Goal: Information Seeking & Learning: Learn about a topic

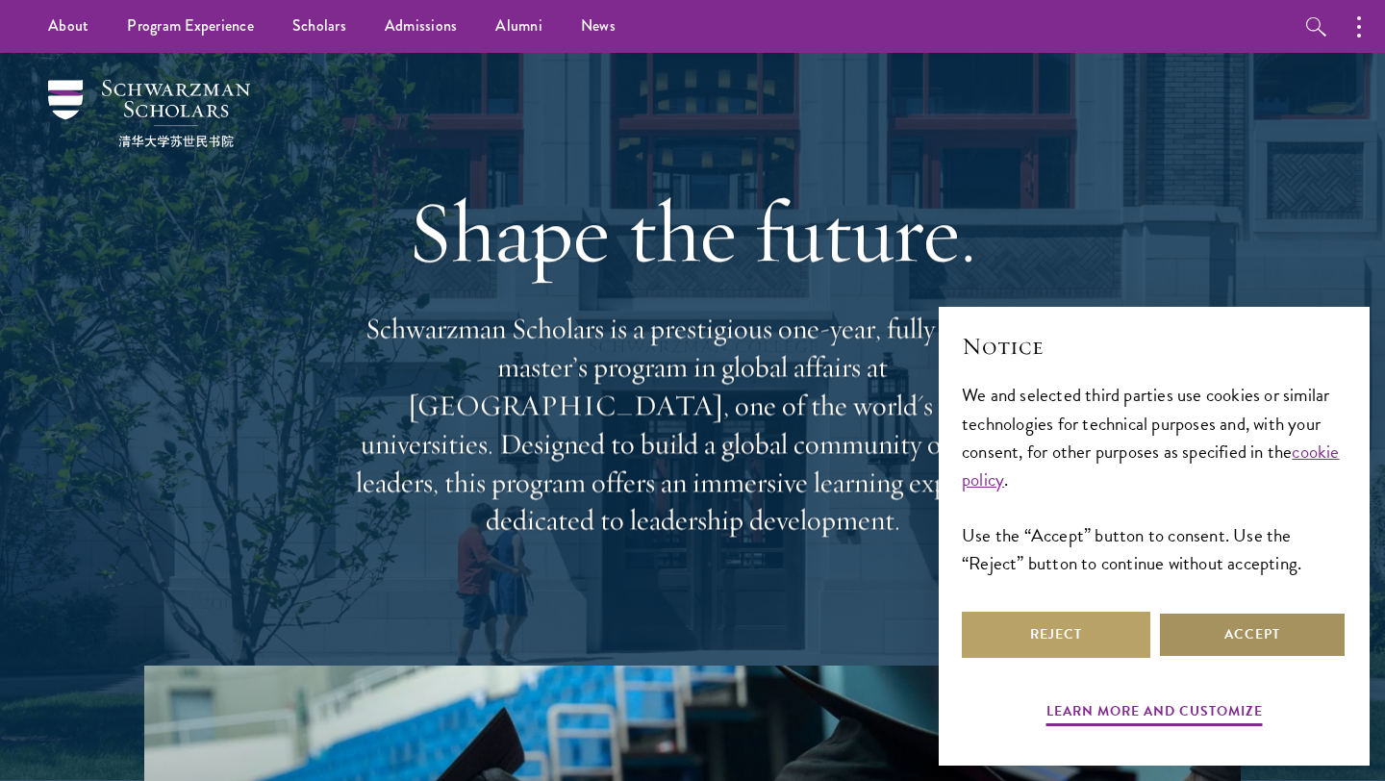
click at [1211, 641] on button "Accept" at bounding box center [1252, 635] width 189 height 46
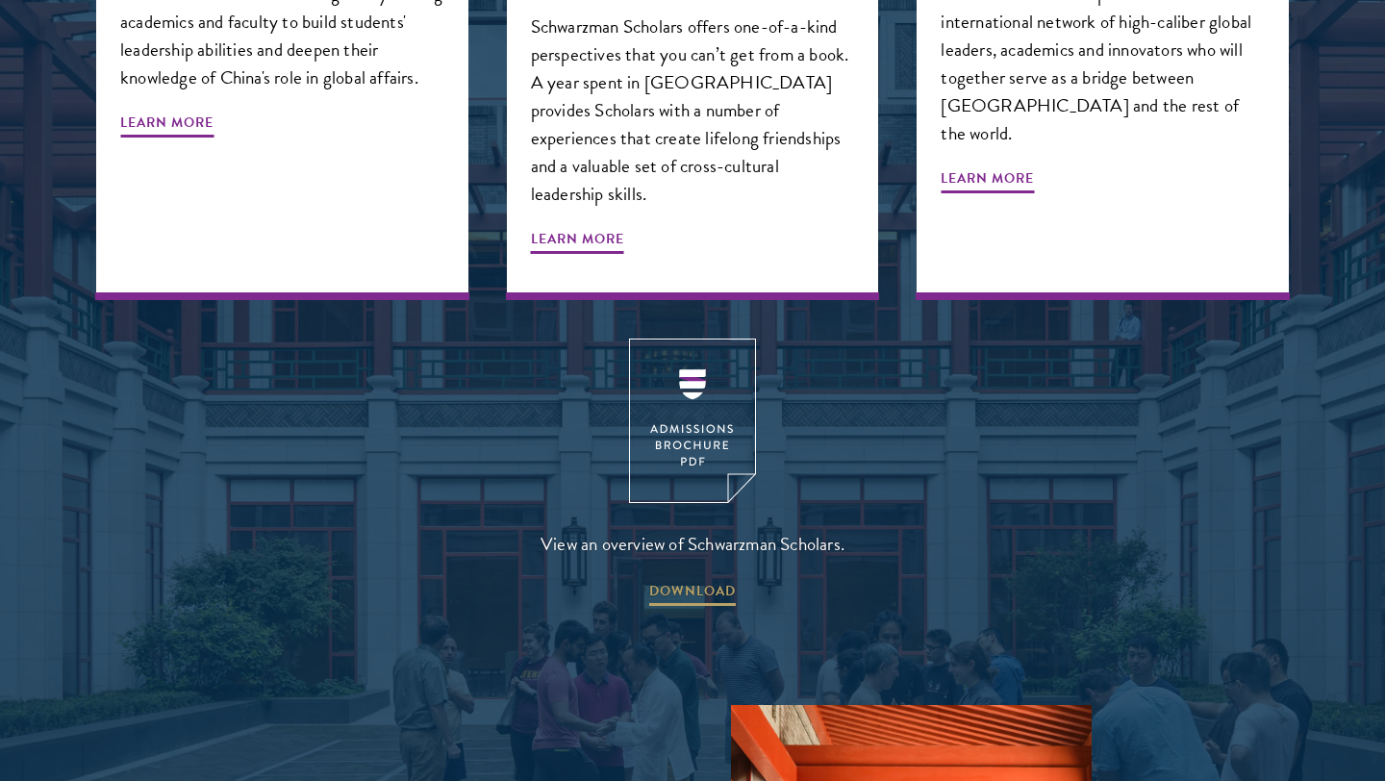
scroll to position [2706, 0]
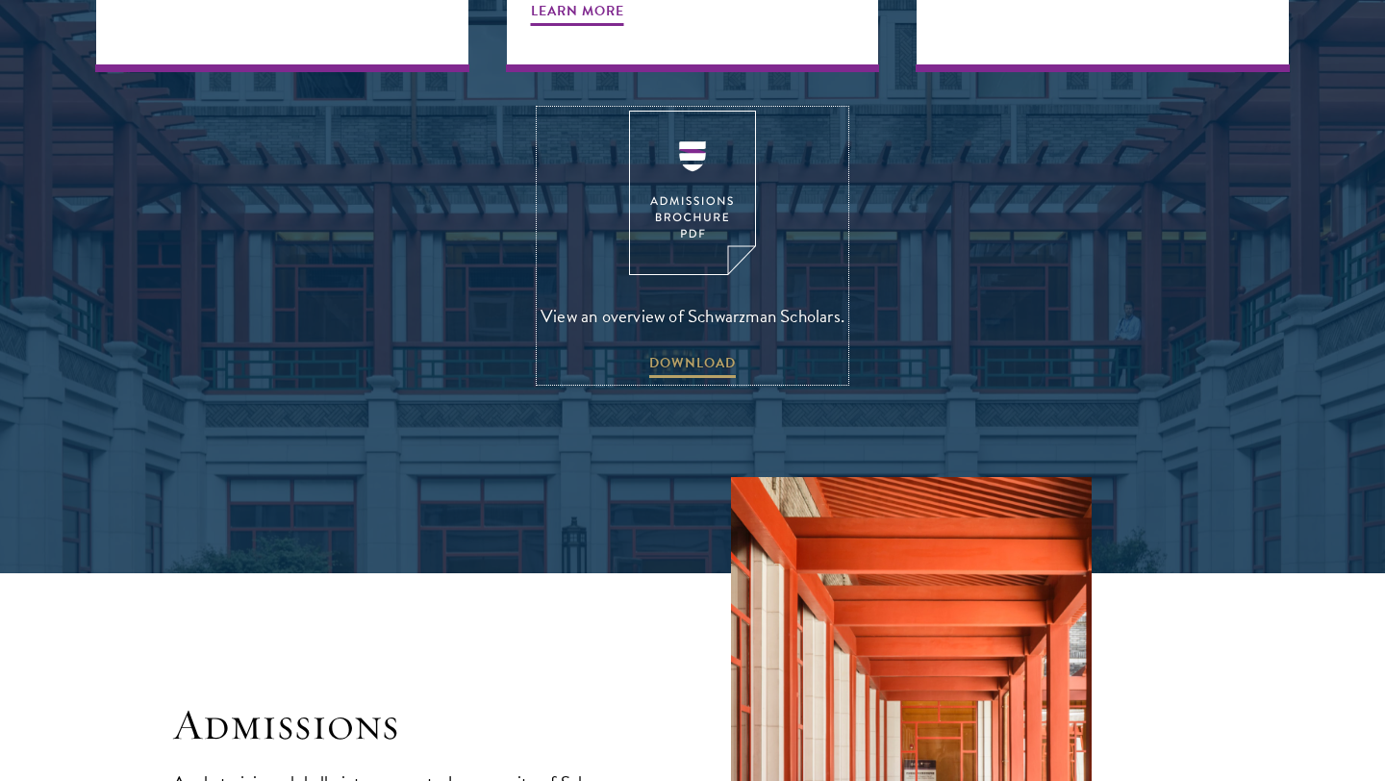
click at [657, 114] on img at bounding box center [692, 193] width 127 height 164
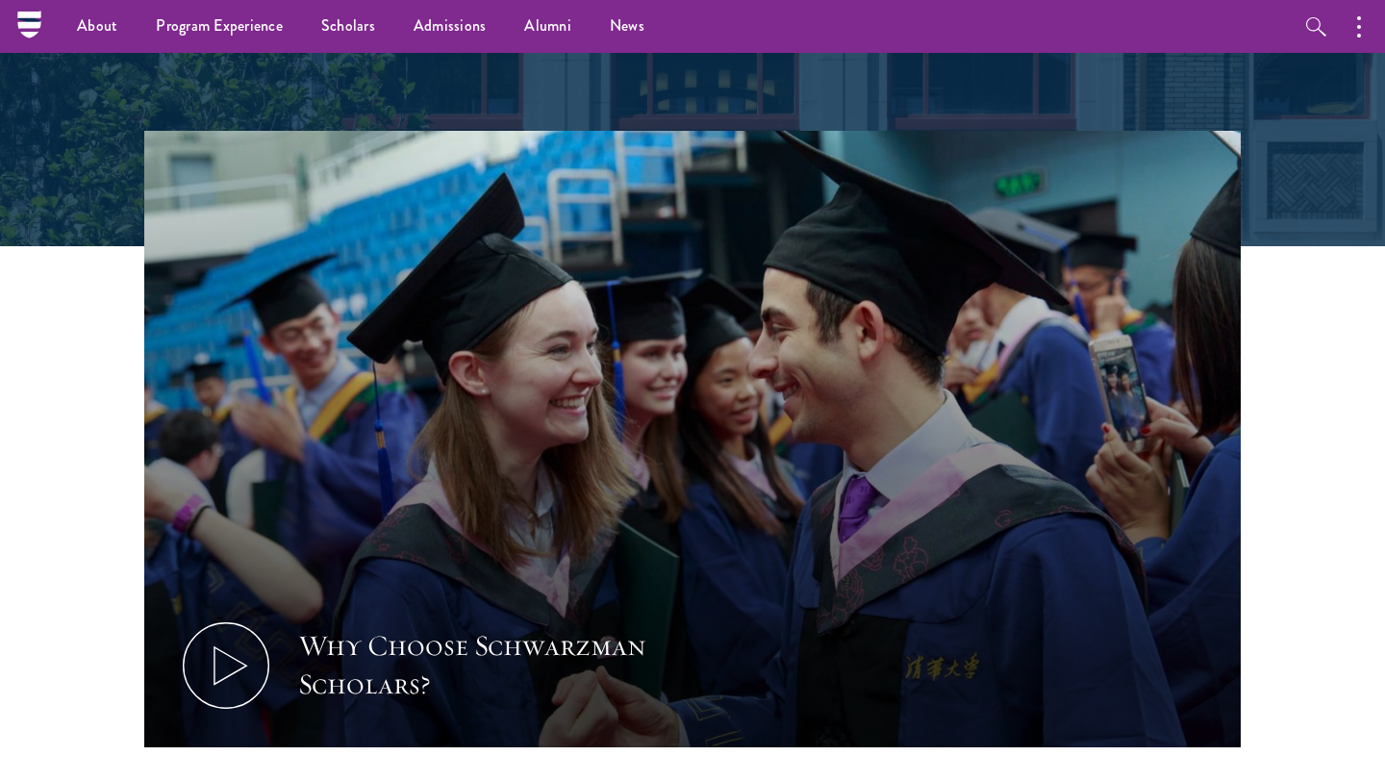
scroll to position [0, 0]
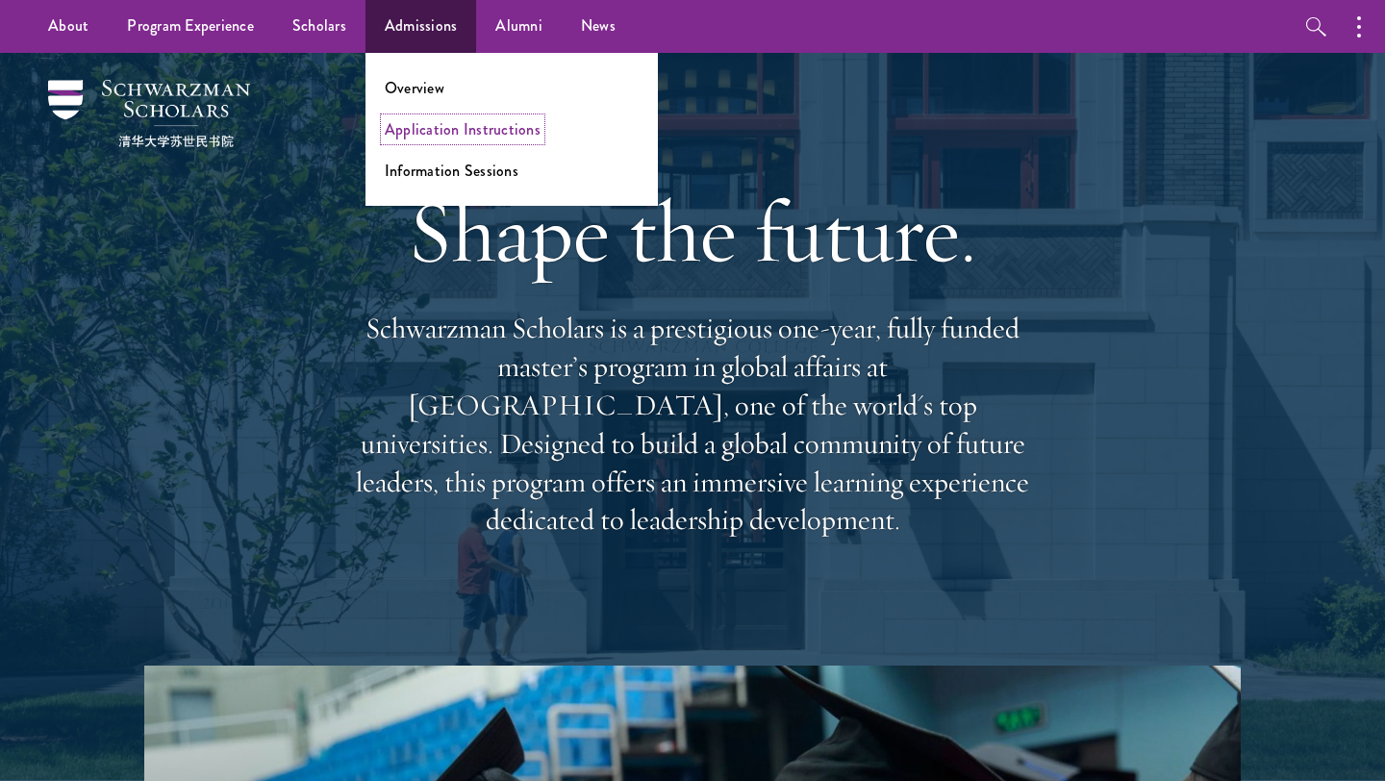
click at [422, 123] on link "Application Instructions" at bounding box center [463, 129] width 156 height 22
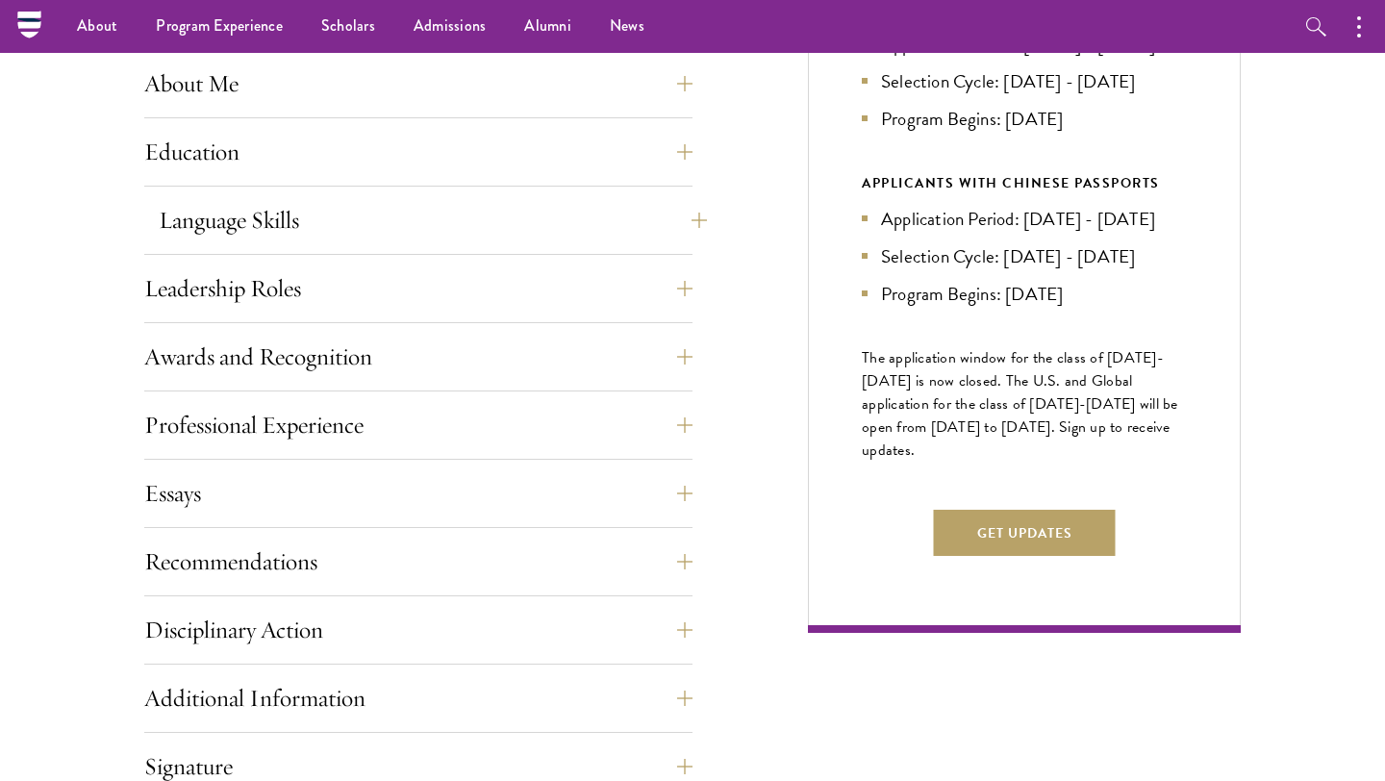
scroll to position [910, 0]
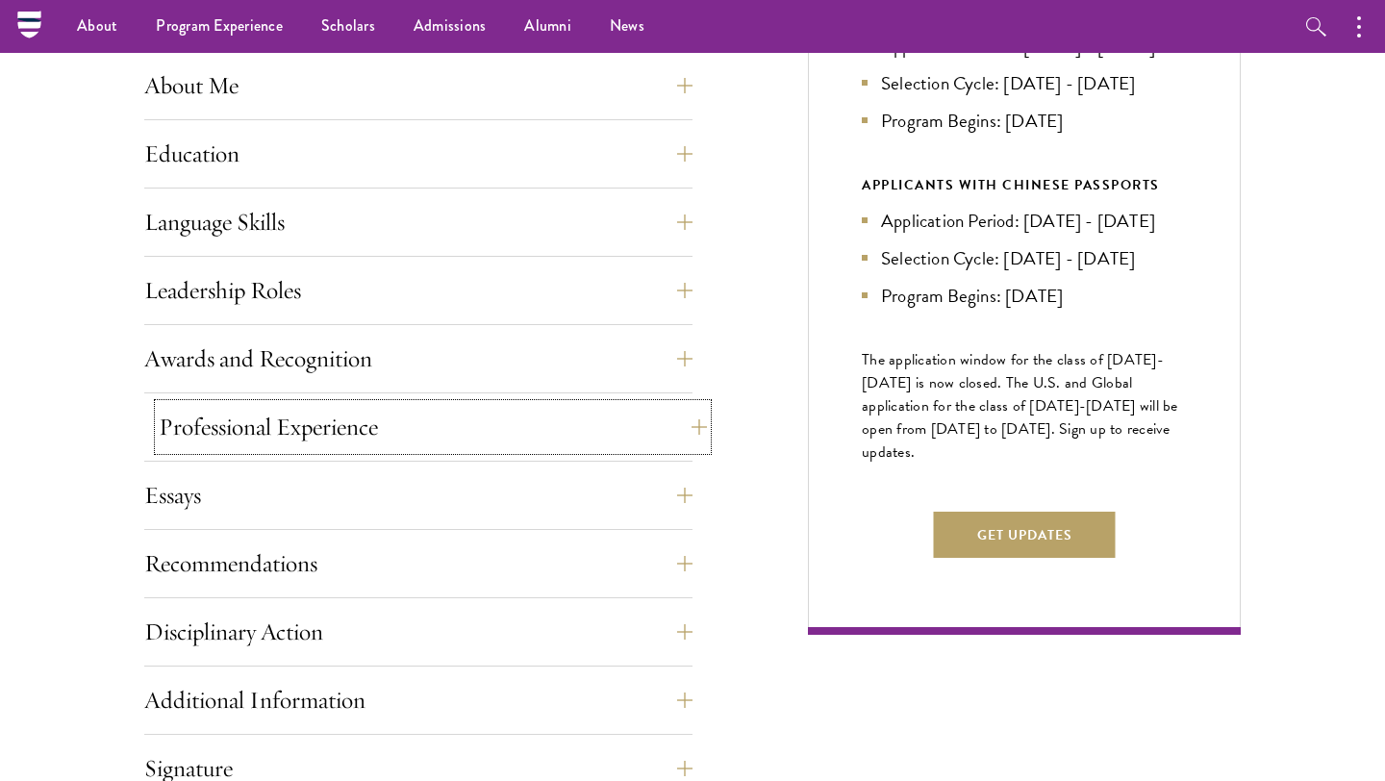
click at [355, 423] on button "Professional Experience" at bounding box center [433, 427] width 548 height 46
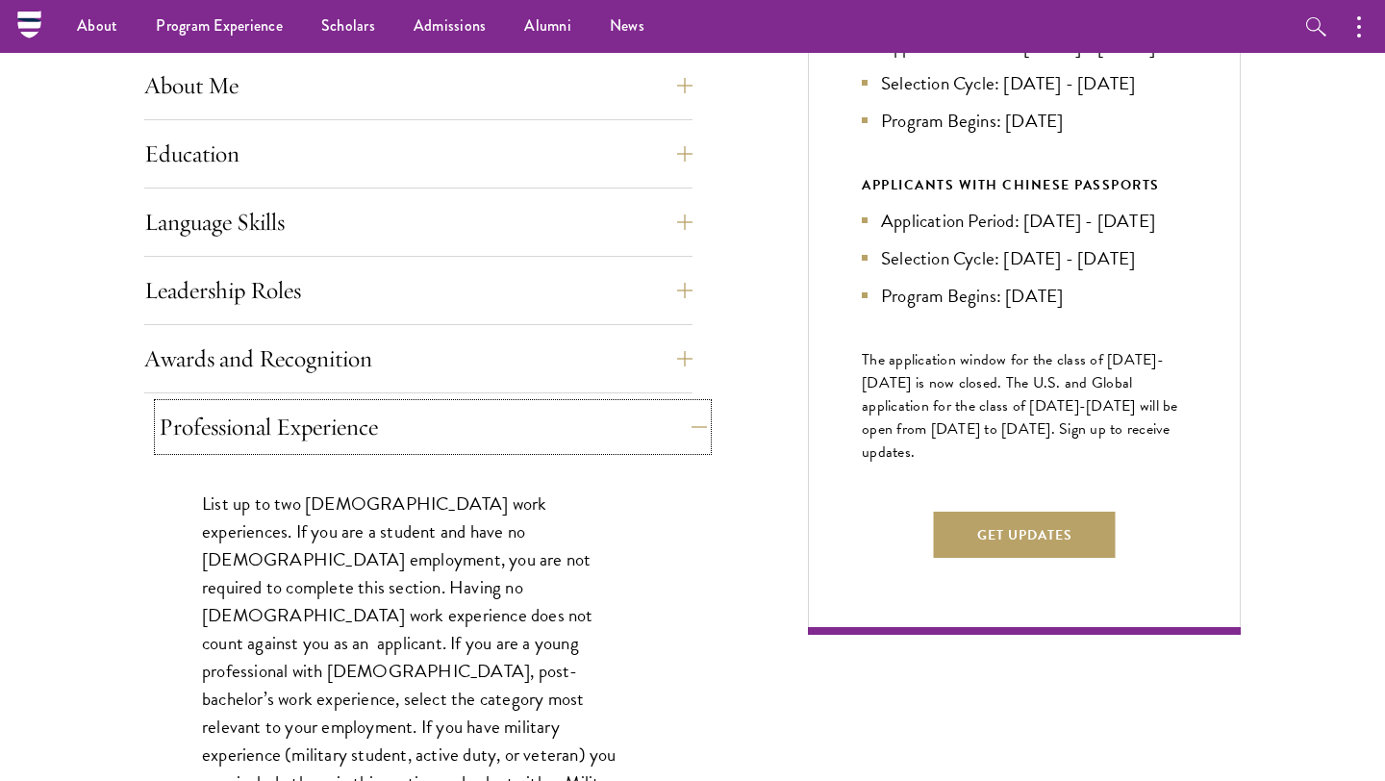
click at [342, 424] on button "Professional Experience" at bounding box center [433, 427] width 548 height 46
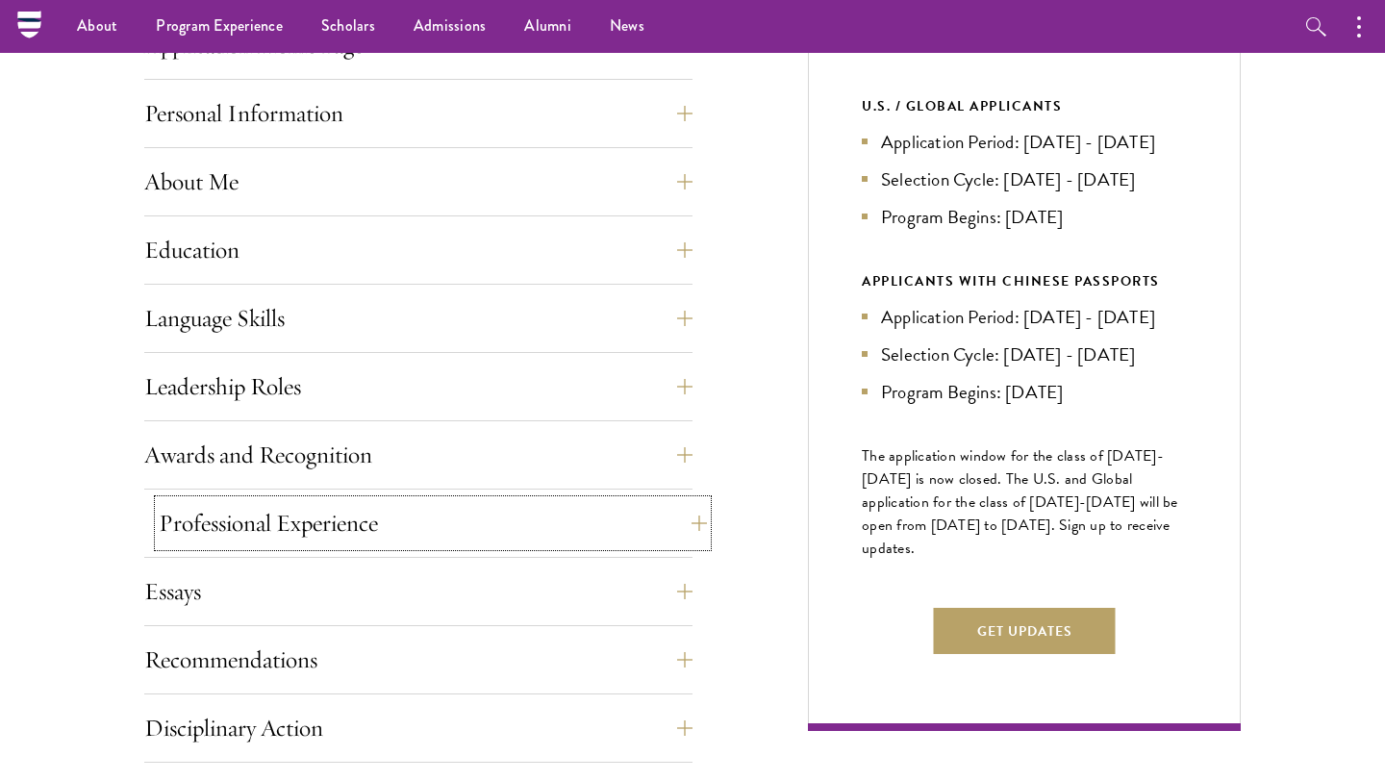
scroll to position [810, 0]
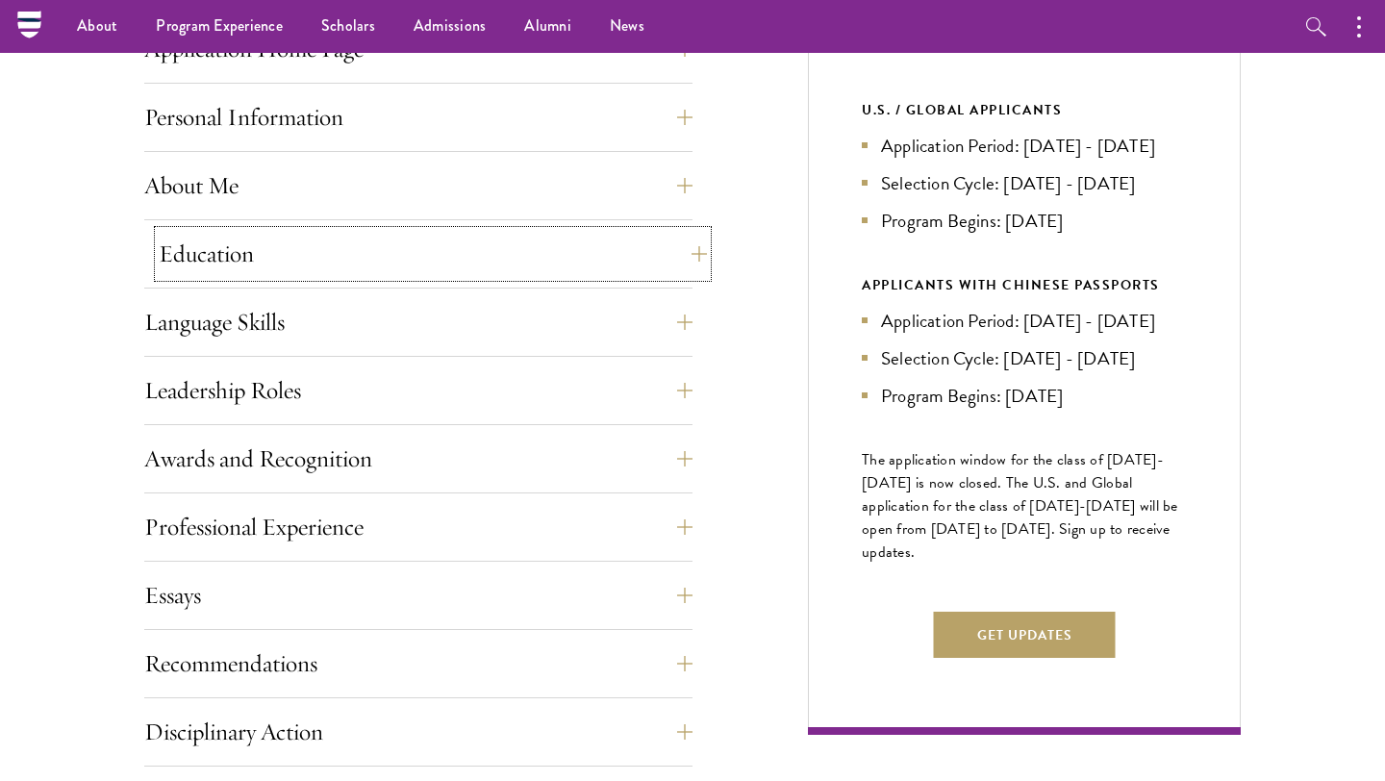
click at [332, 251] on button "Education" at bounding box center [433, 254] width 548 height 46
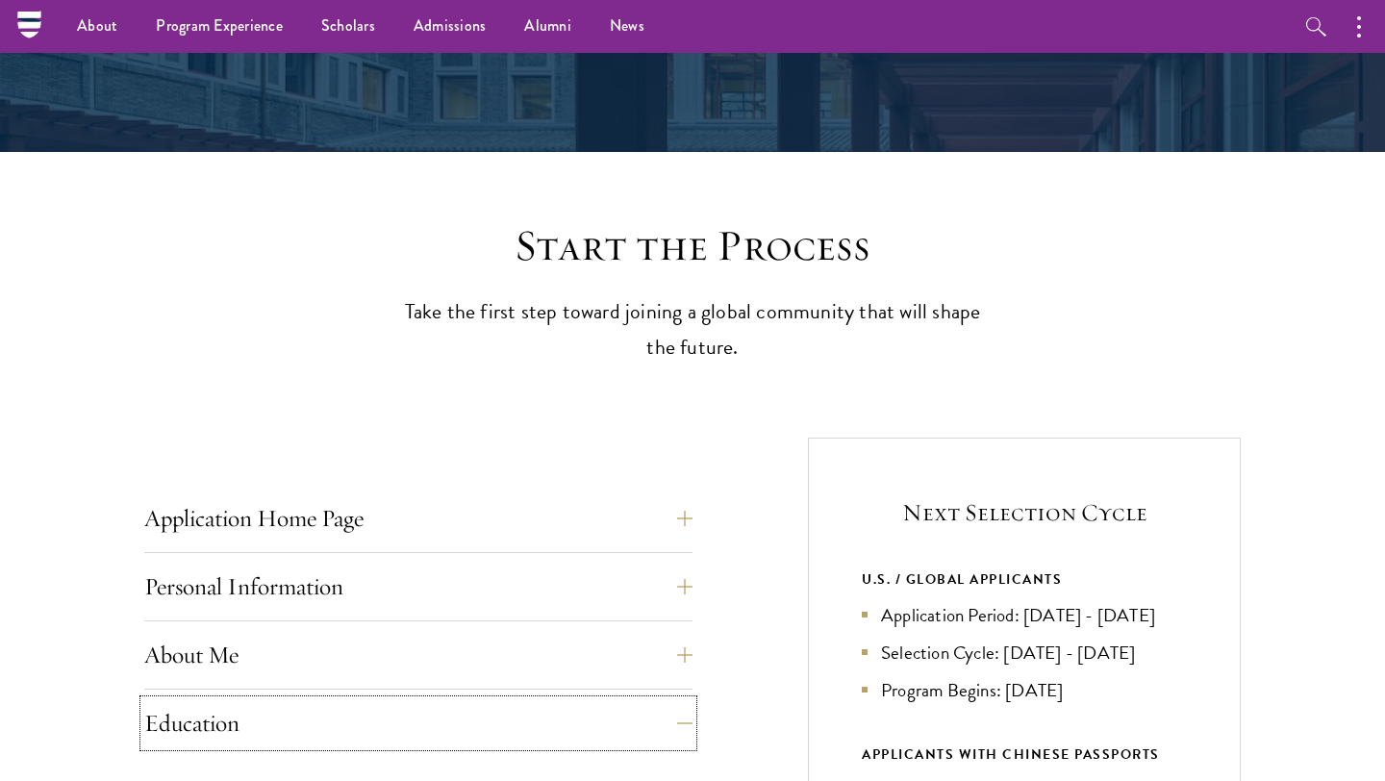
scroll to position [39, 0]
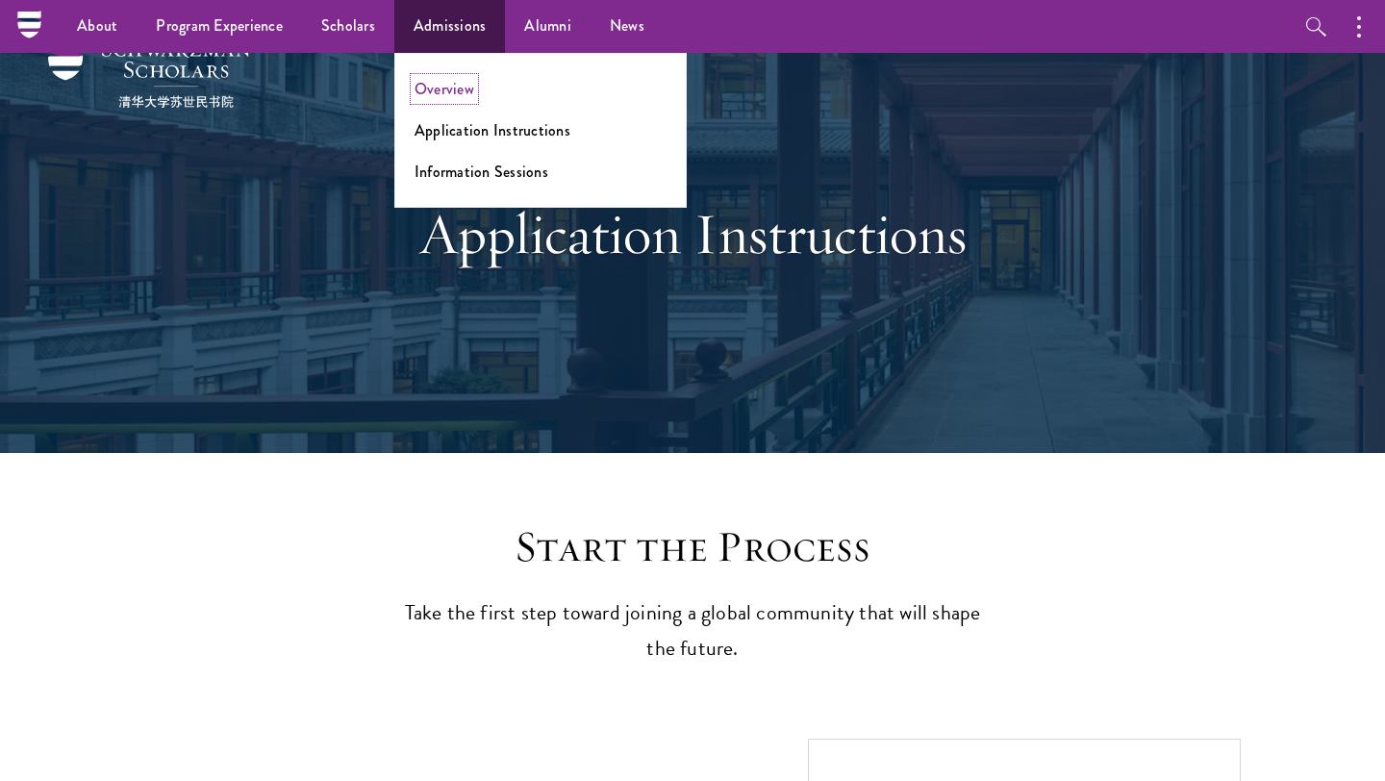
click at [426, 82] on link "Overview" at bounding box center [445, 89] width 60 height 22
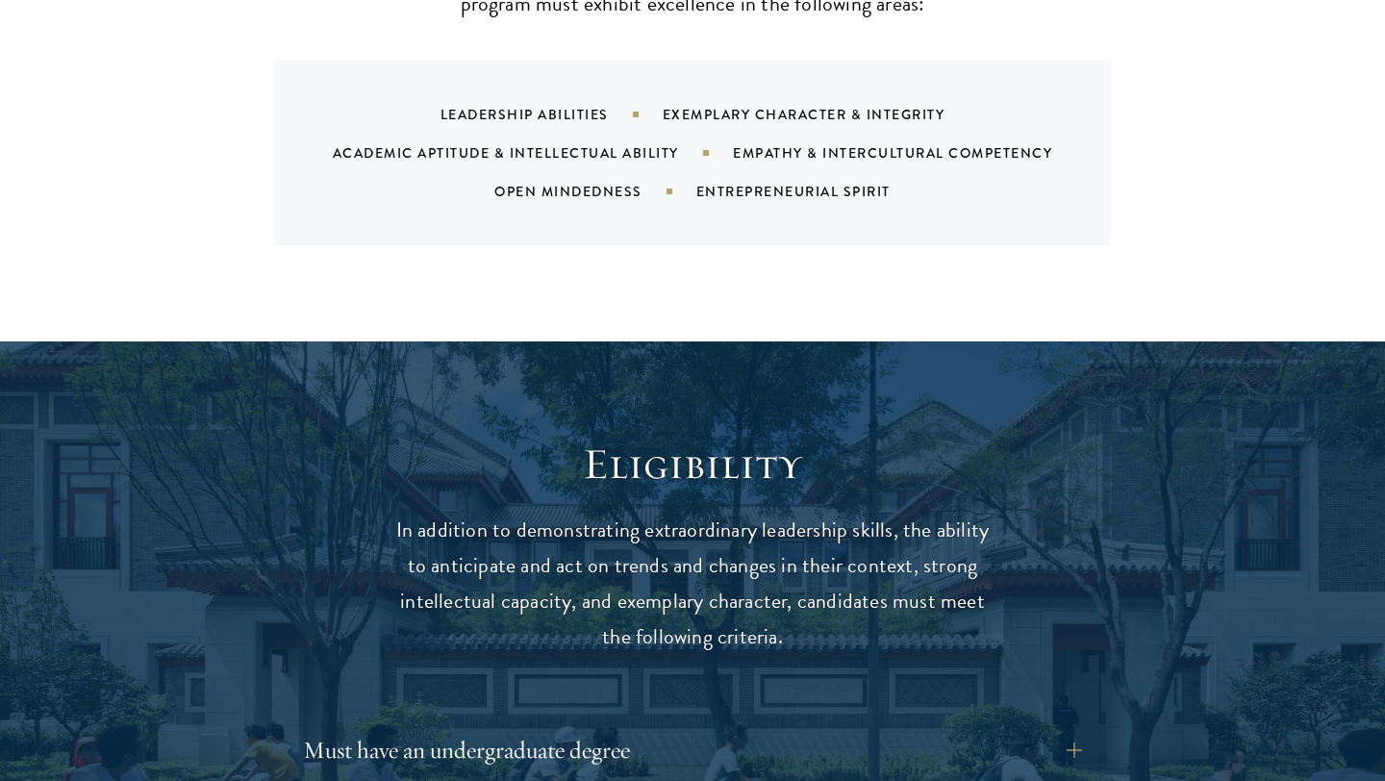
scroll to position [2505, 0]
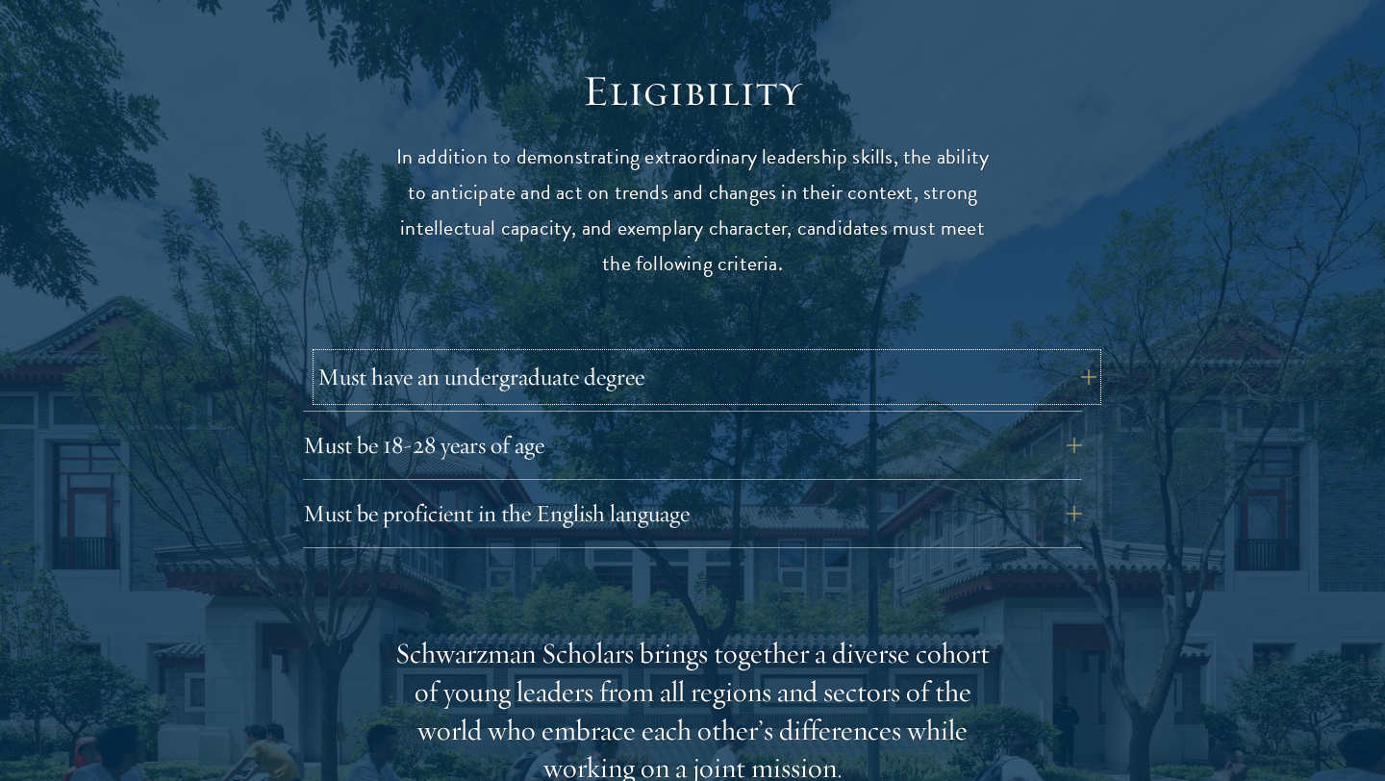
click at [486, 354] on button "Must have an undergraduate degree" at bounding box center [706, 377] width 779 height 46
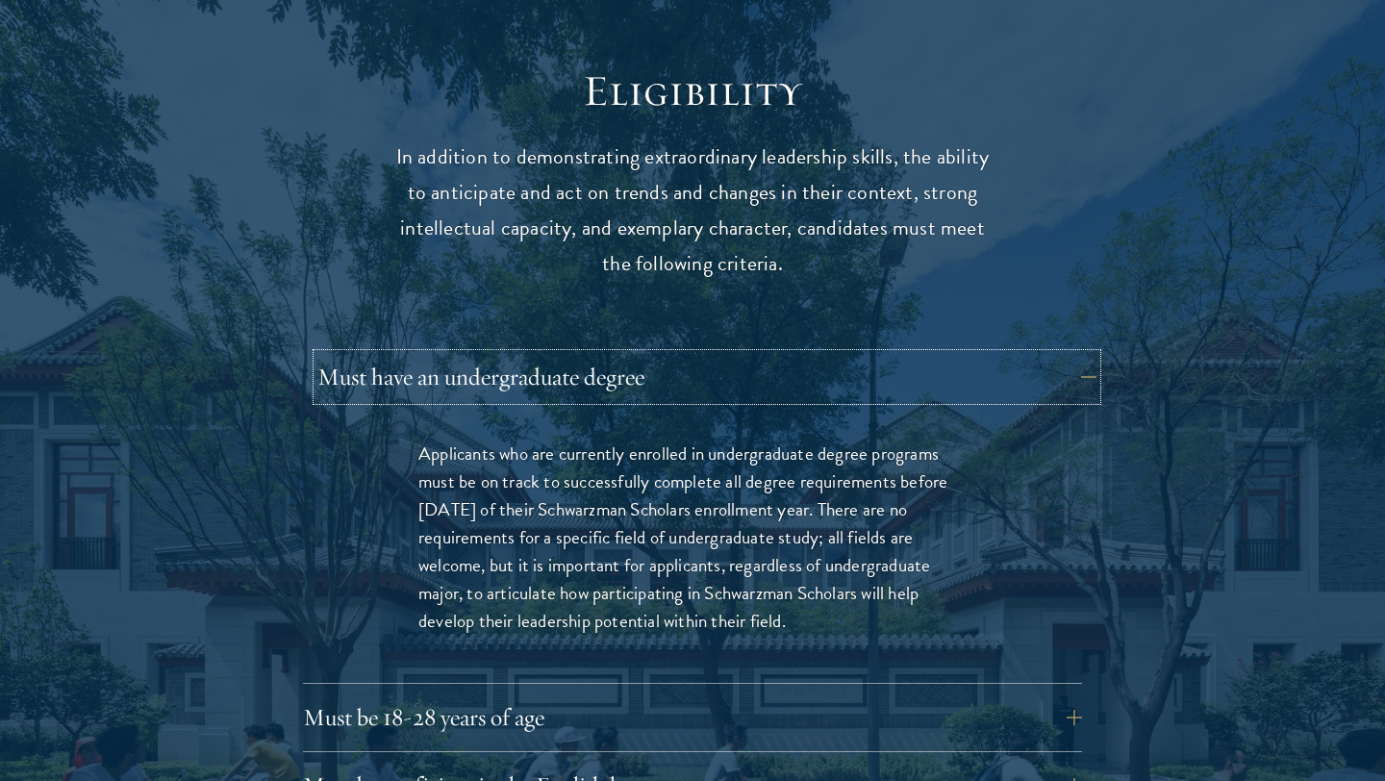
click at [542, 354] on button "Must have an undergraduate degree" at bounding box center [706, 377] width 779 height 46
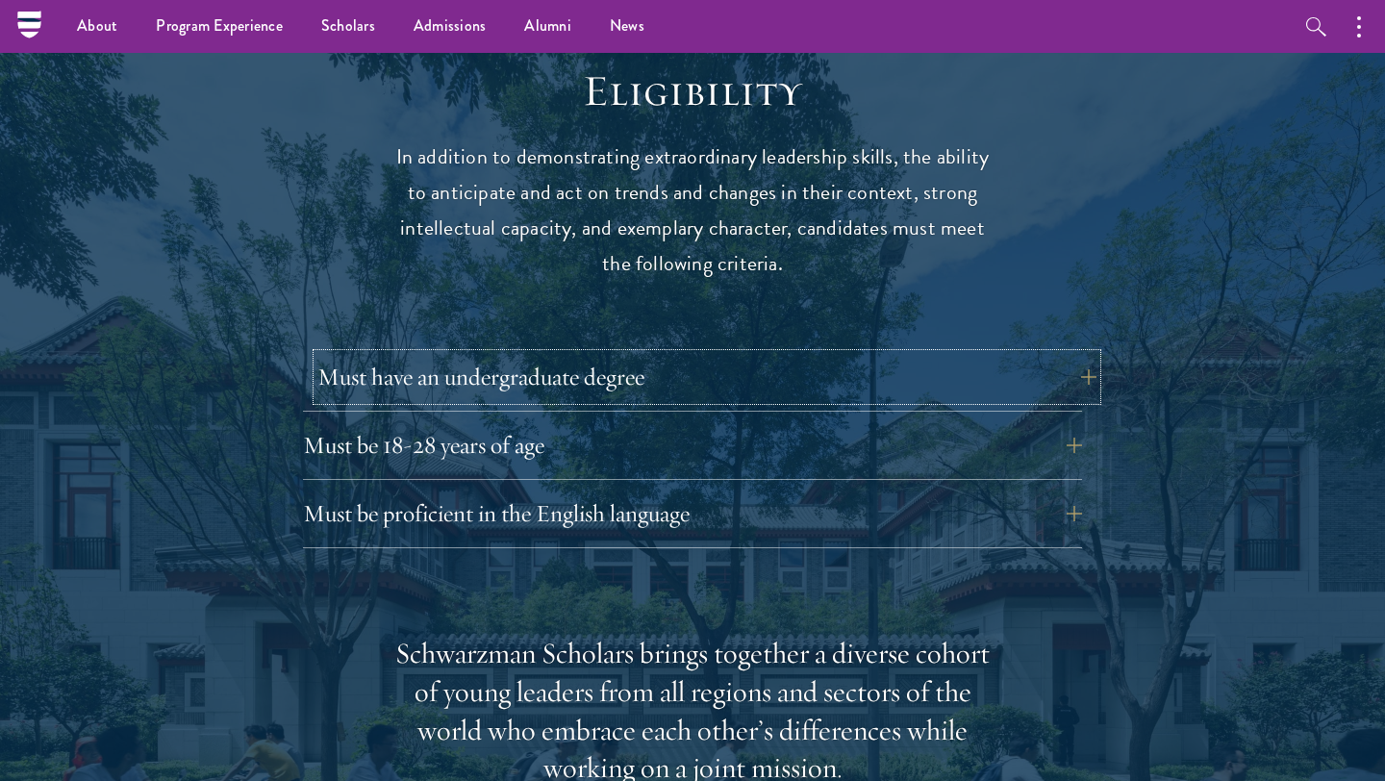
scroll to position [1973, 0]
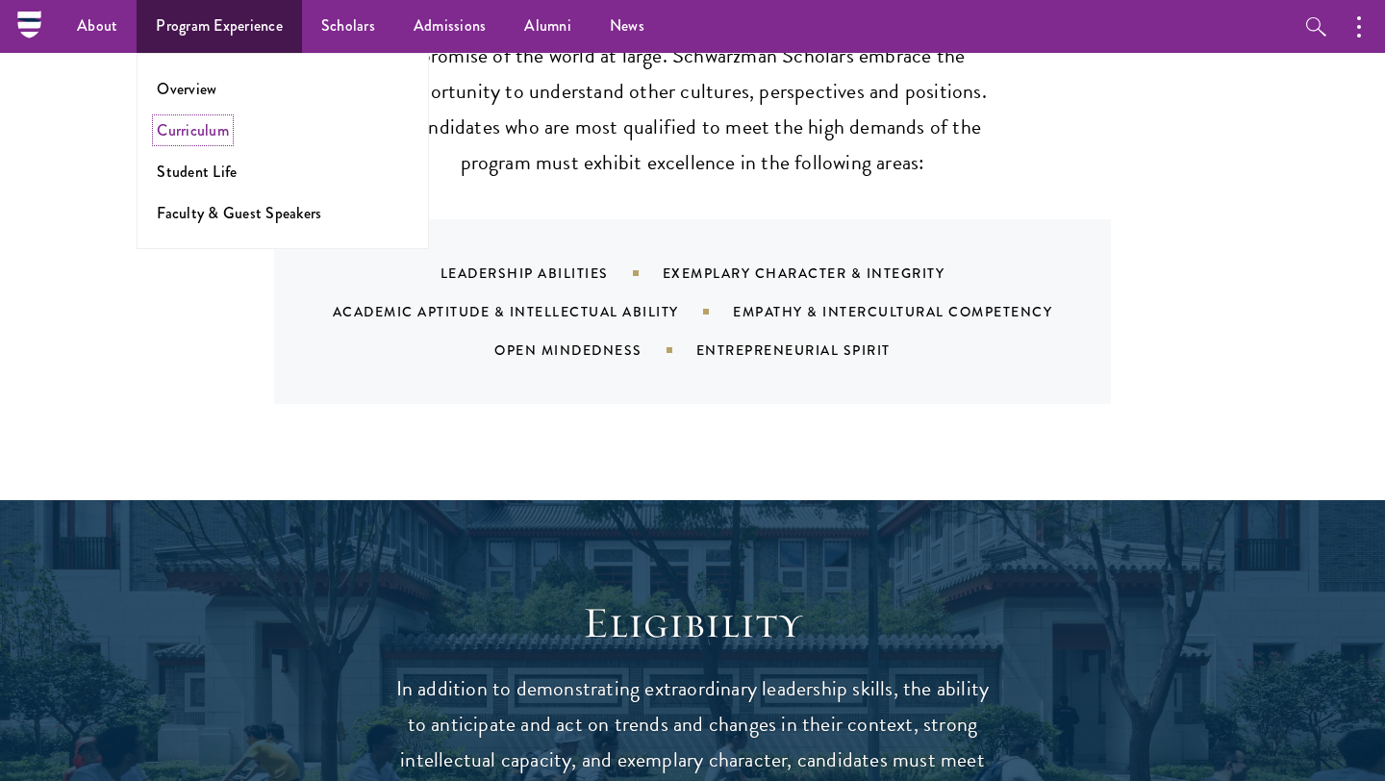
click at [191, 125] on link "Curriculum" at bounding box center [193, 130] width 72 height 22
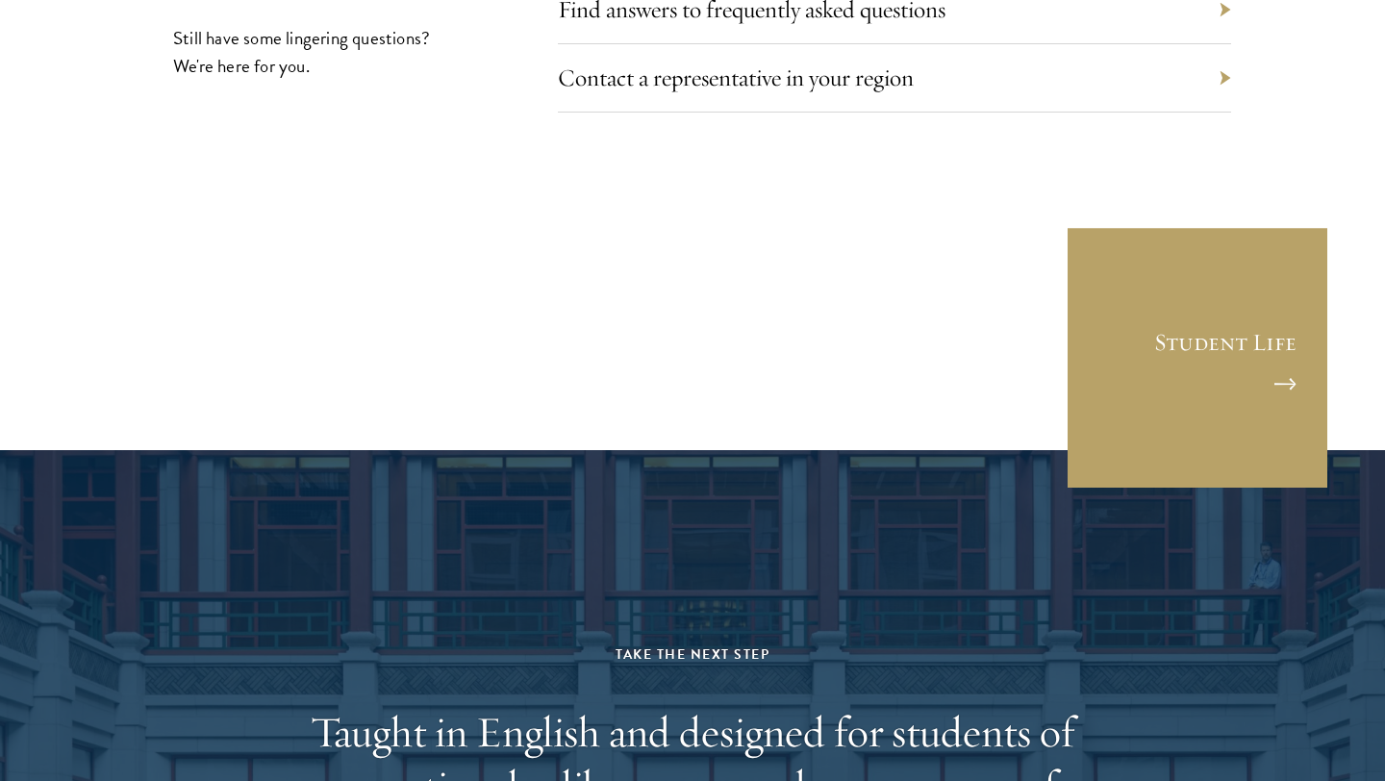
scroll to position [10800, 0]
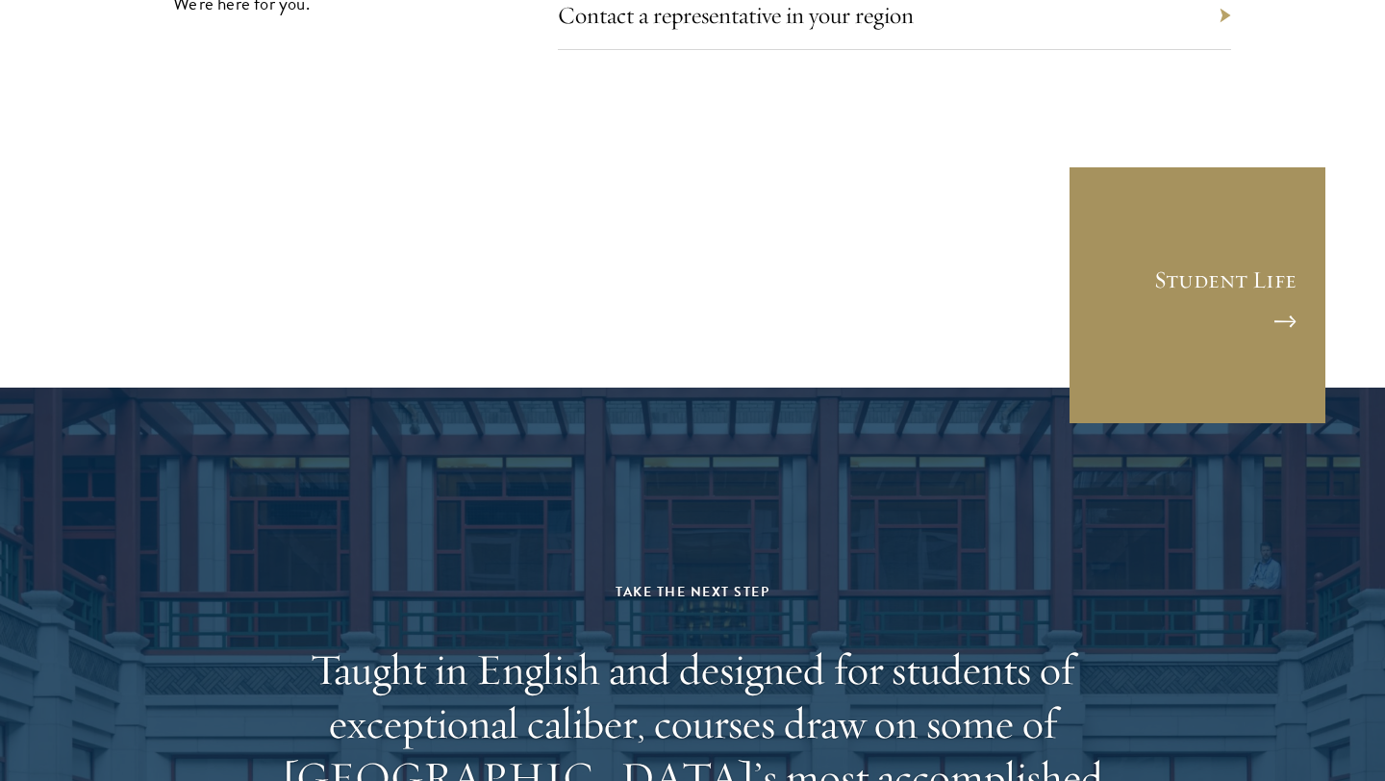
click at [1176, 198] on link "Student Life" at bounding box center [1198, 295] width 260 height 260
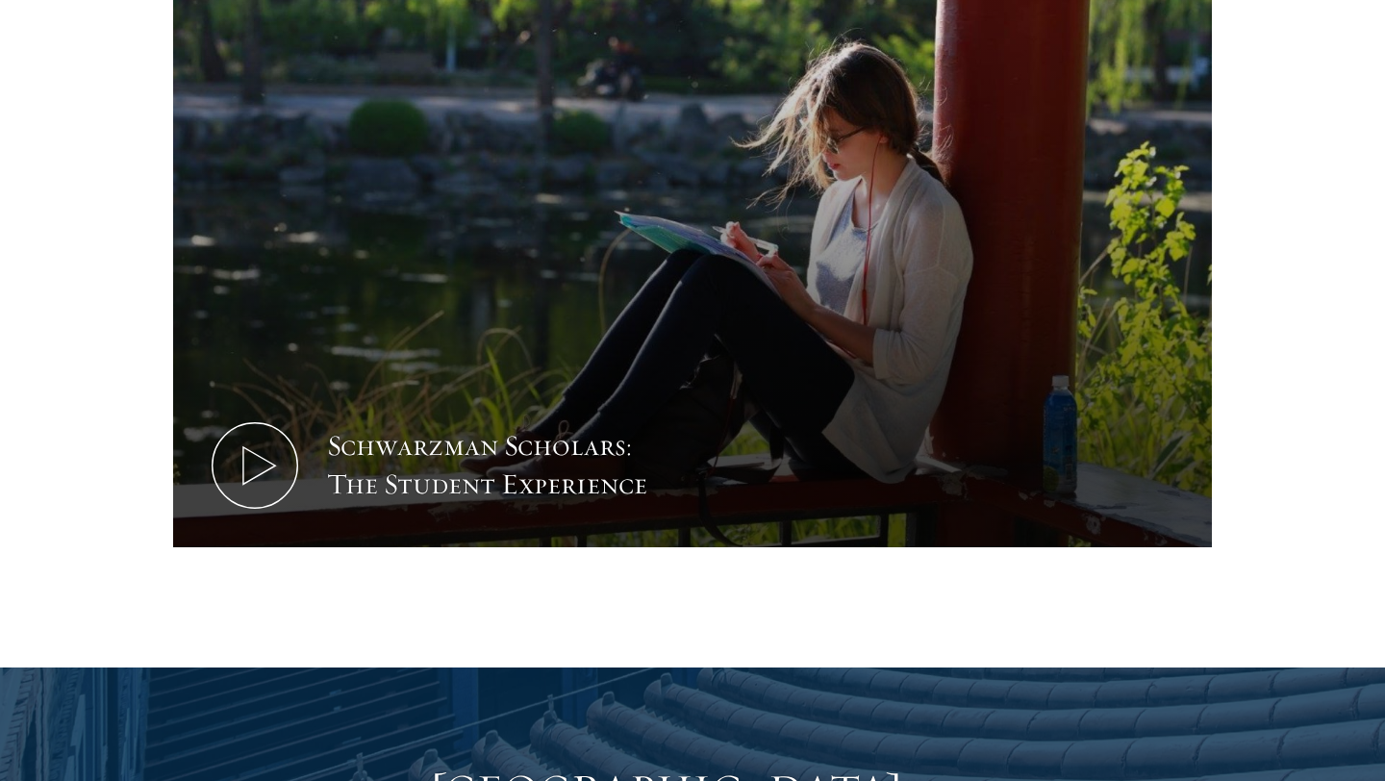
scroll to position [1170, 0]
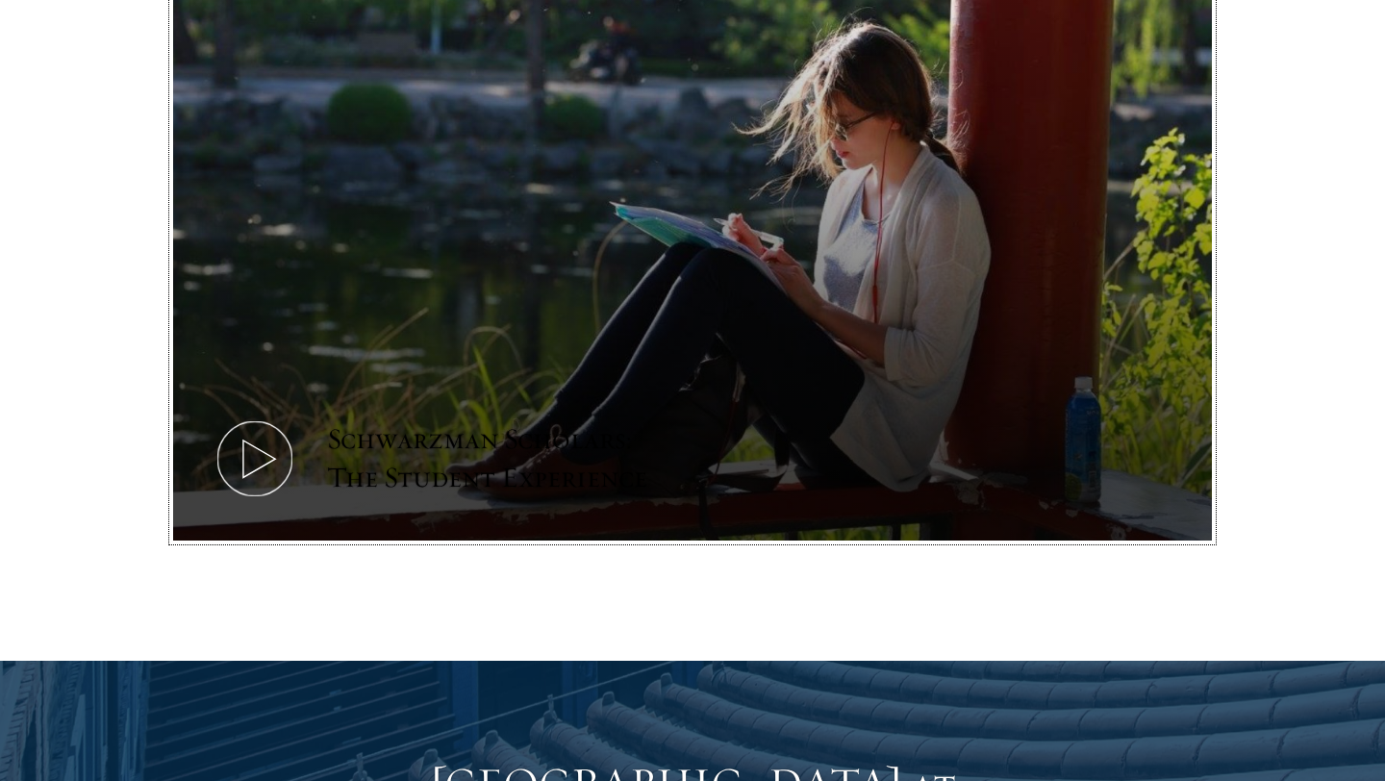
click at [246, 416] on icon at bounding box center [255, 459] width 87 height 87
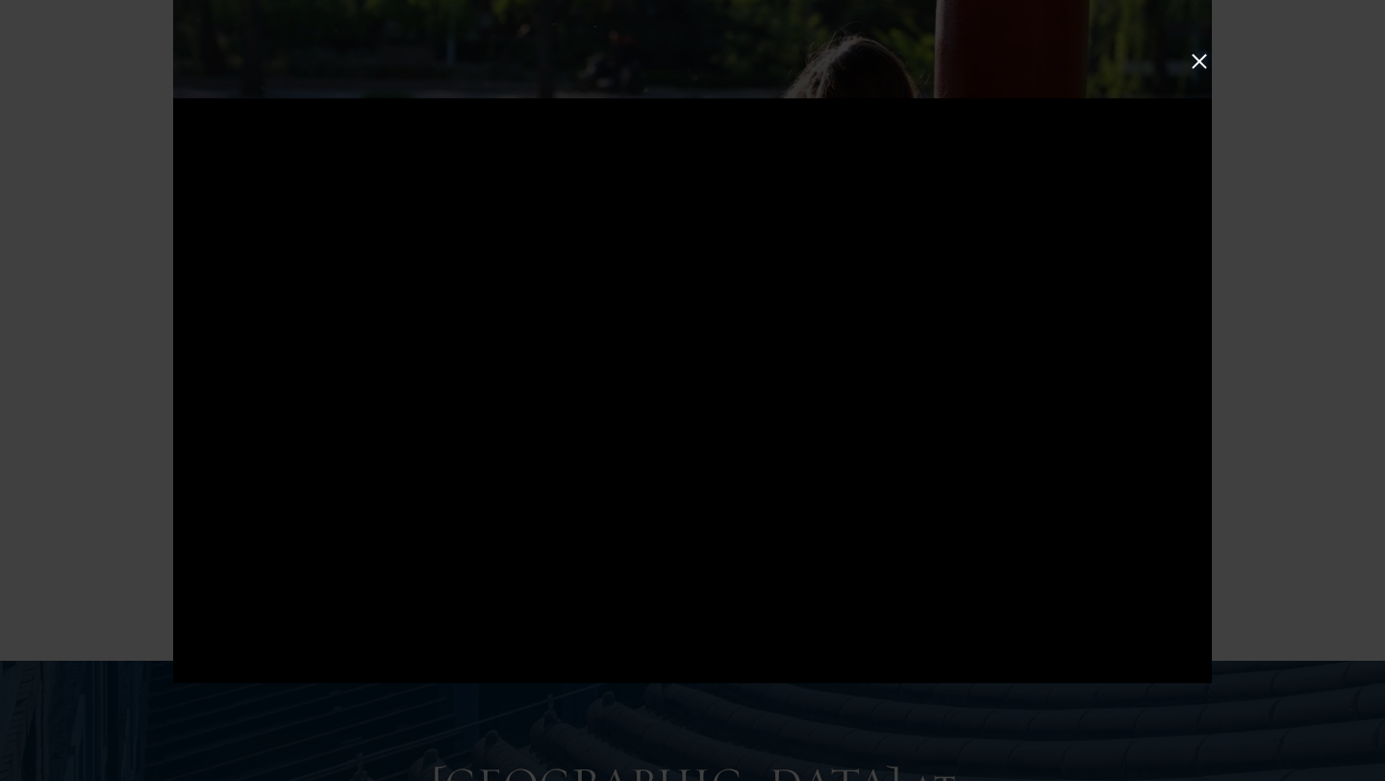
click at [1209, 61] on button at bounding box center [1199, 61] width 25 height 25
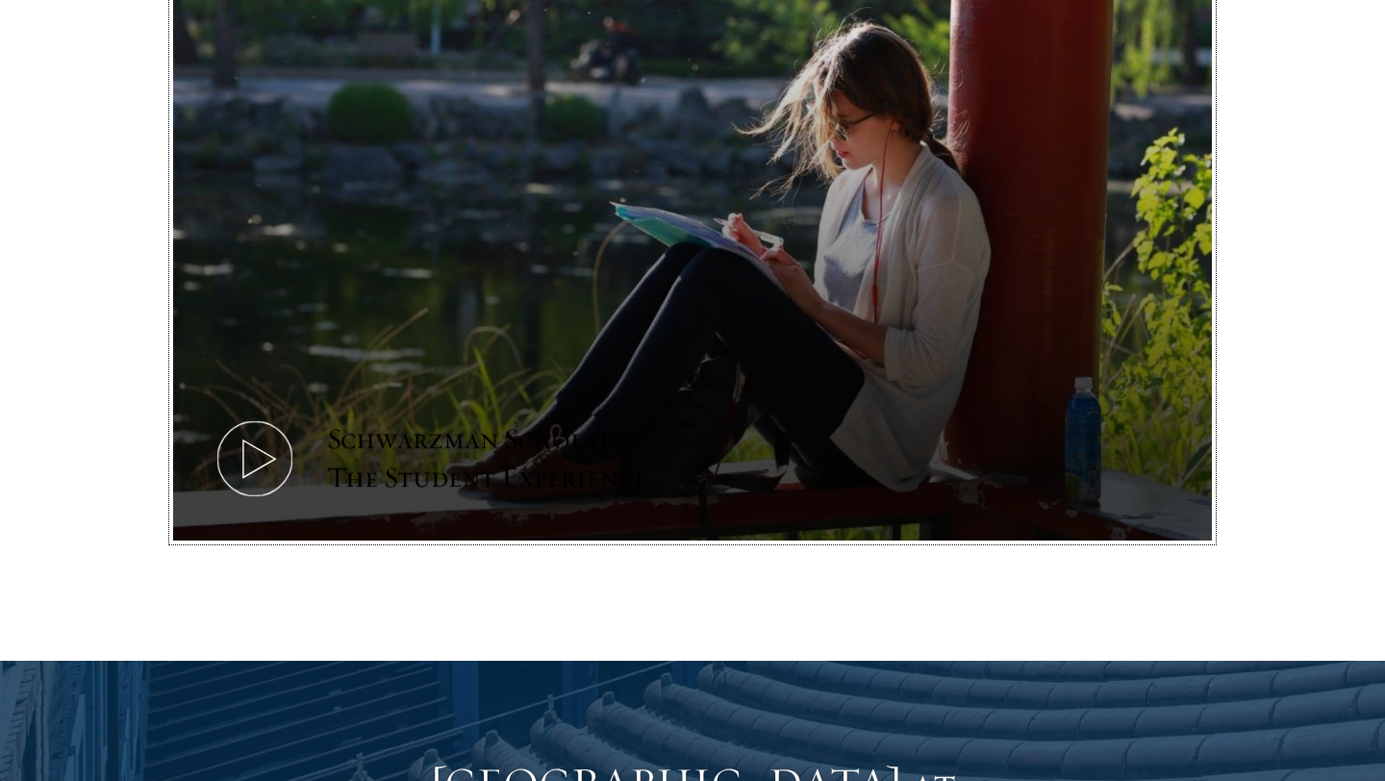
click at [286, 416] on icon at bounding box center [255, 459] width 87 height 87
click at [405, 423] on div "Schwarzman Scholars: The Student Experience" at bounding box center [505, 458] width 356 height 77
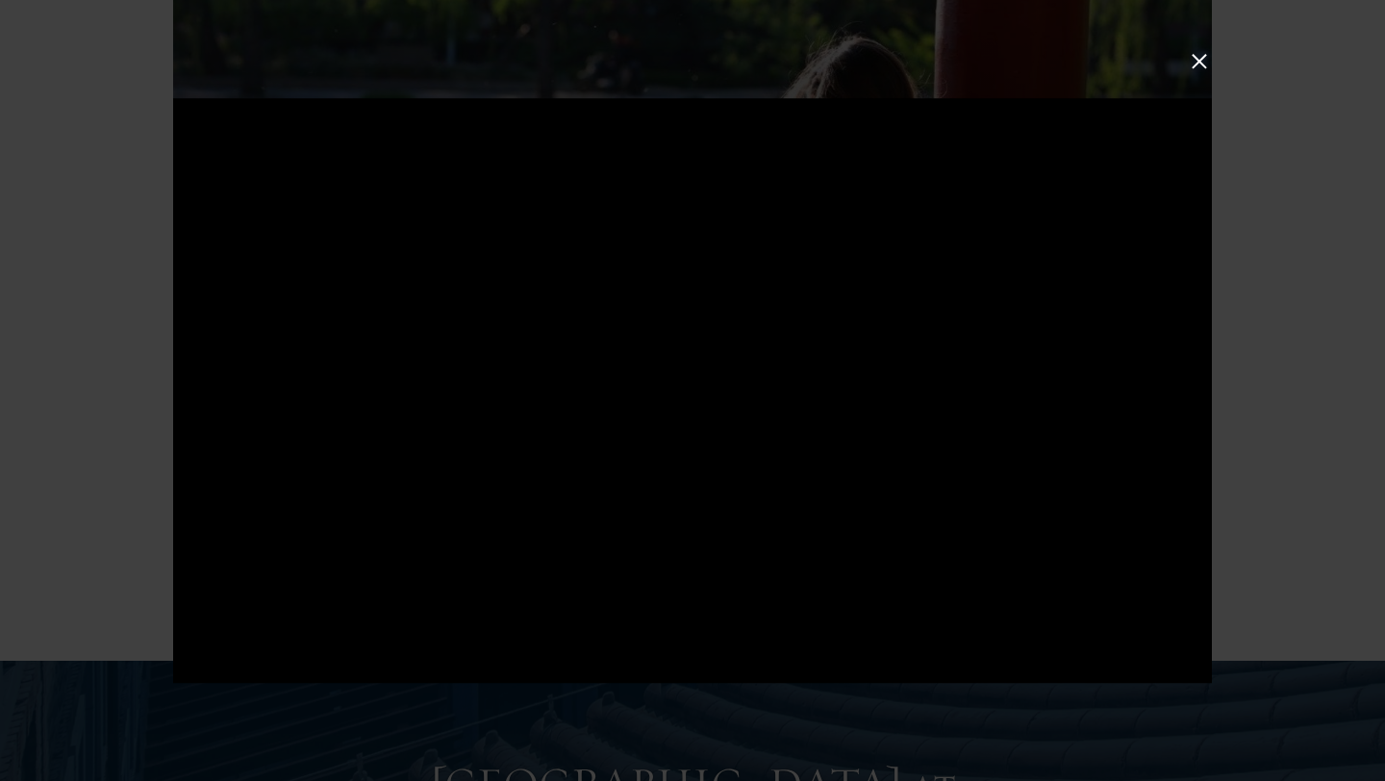
click at [1194, 58] on button at bounding box center [1199, 61] width 25 height 25
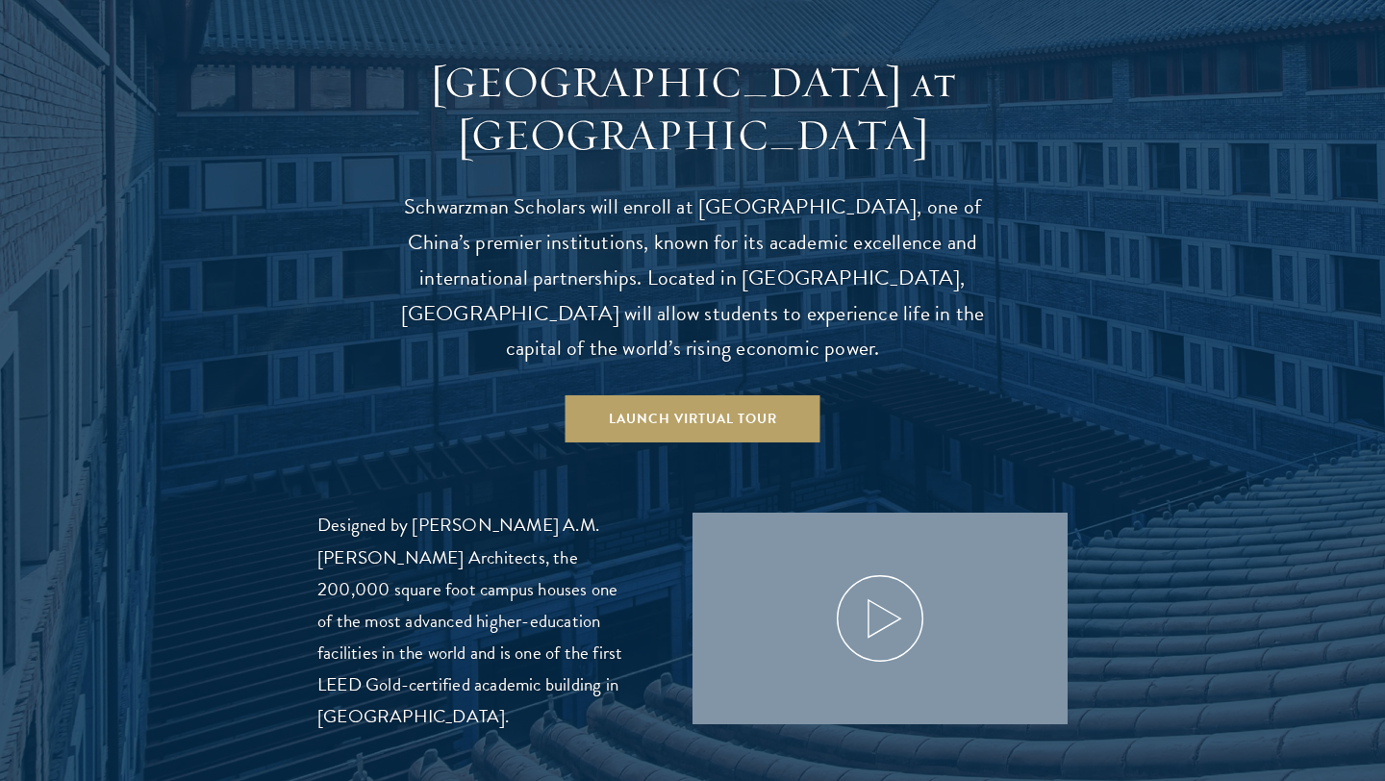
scroll to position [1875, 0]
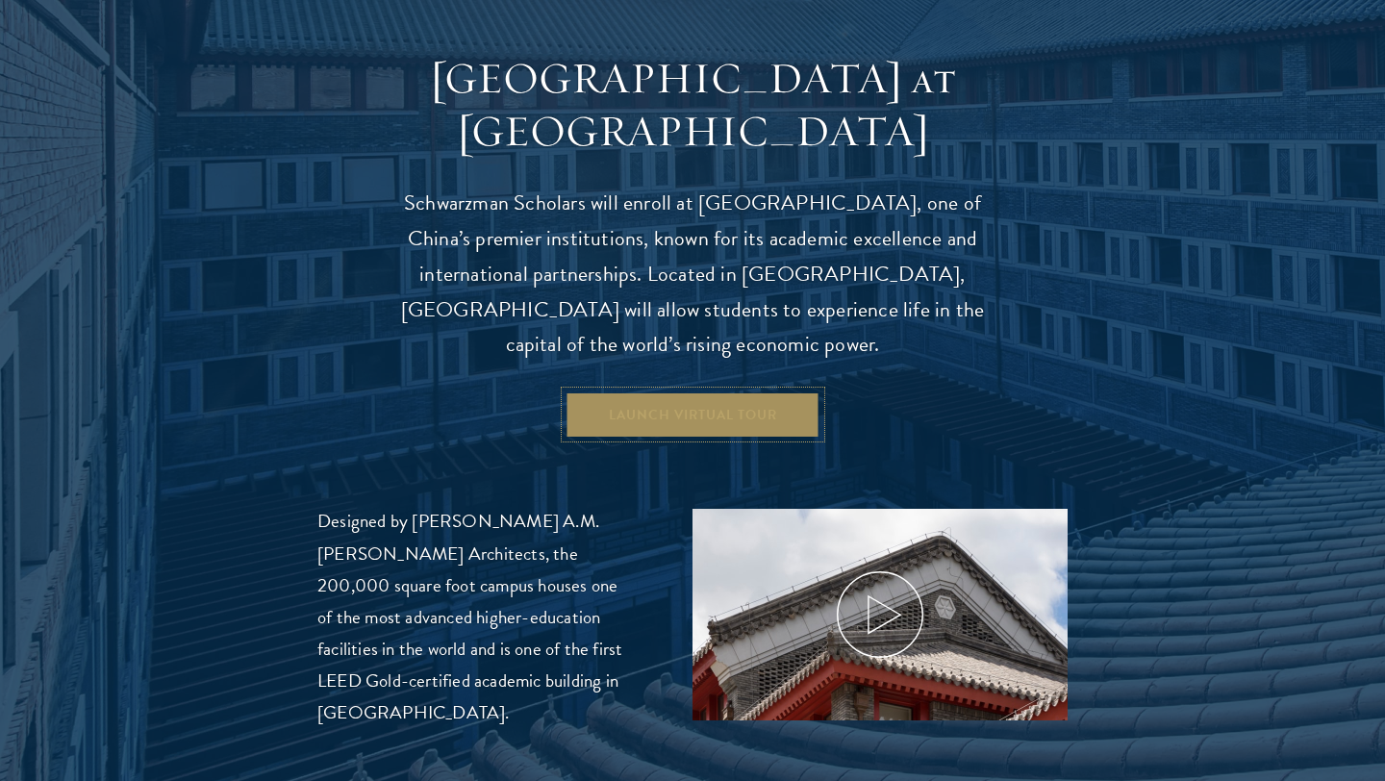
click at [762, 391] on link "Launch Virtual Tour" at bounding box center [693, 414] width 255 height 46
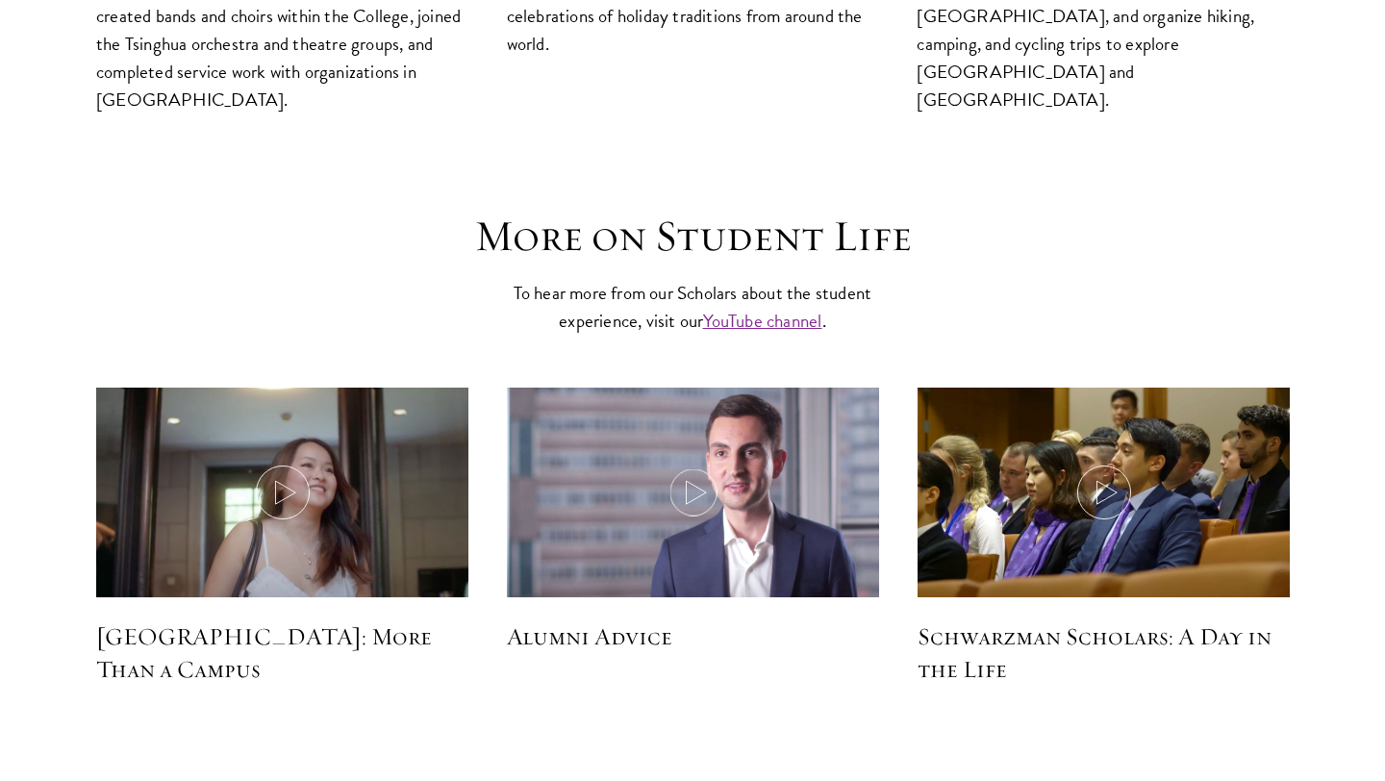
scroll to position [5614, 0]
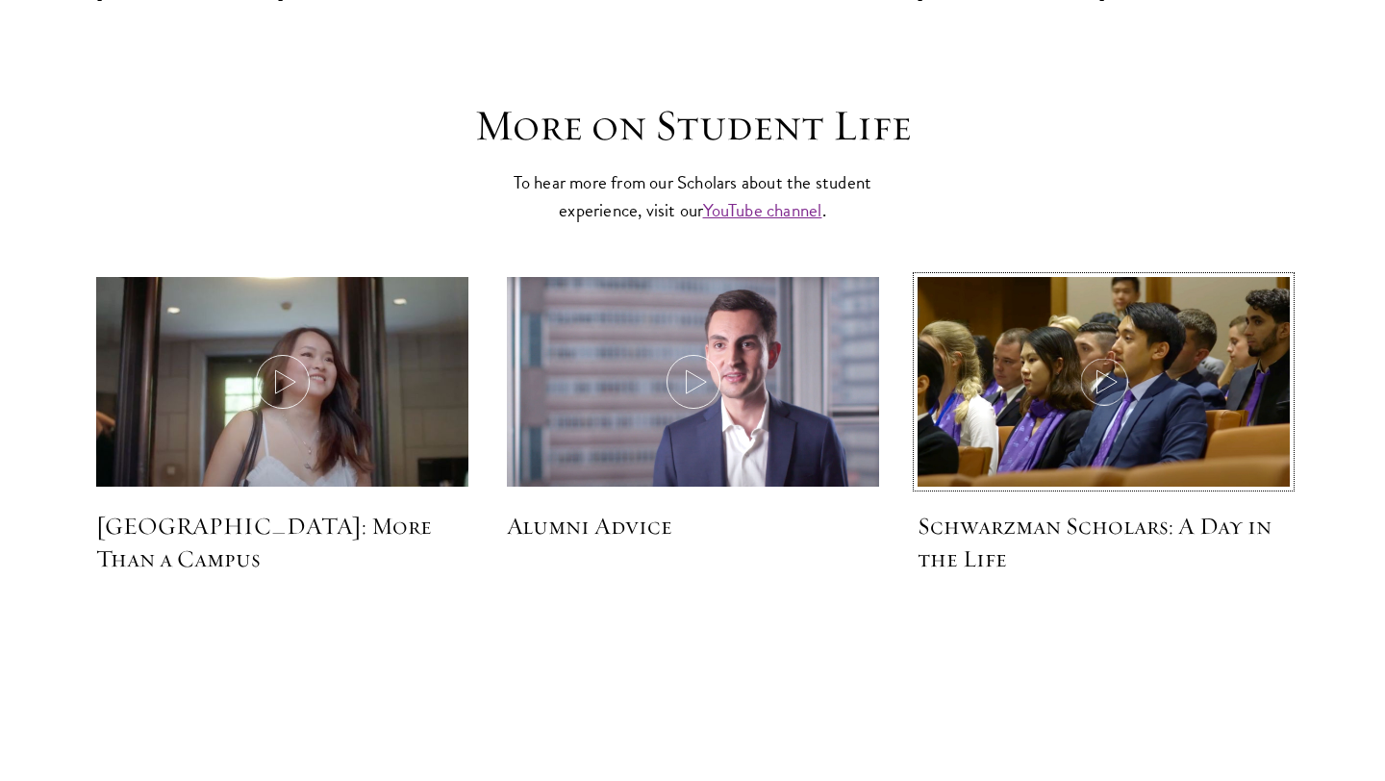
click at [1198, 282] on img at bounding box center [1103, 383] width 395 height 227
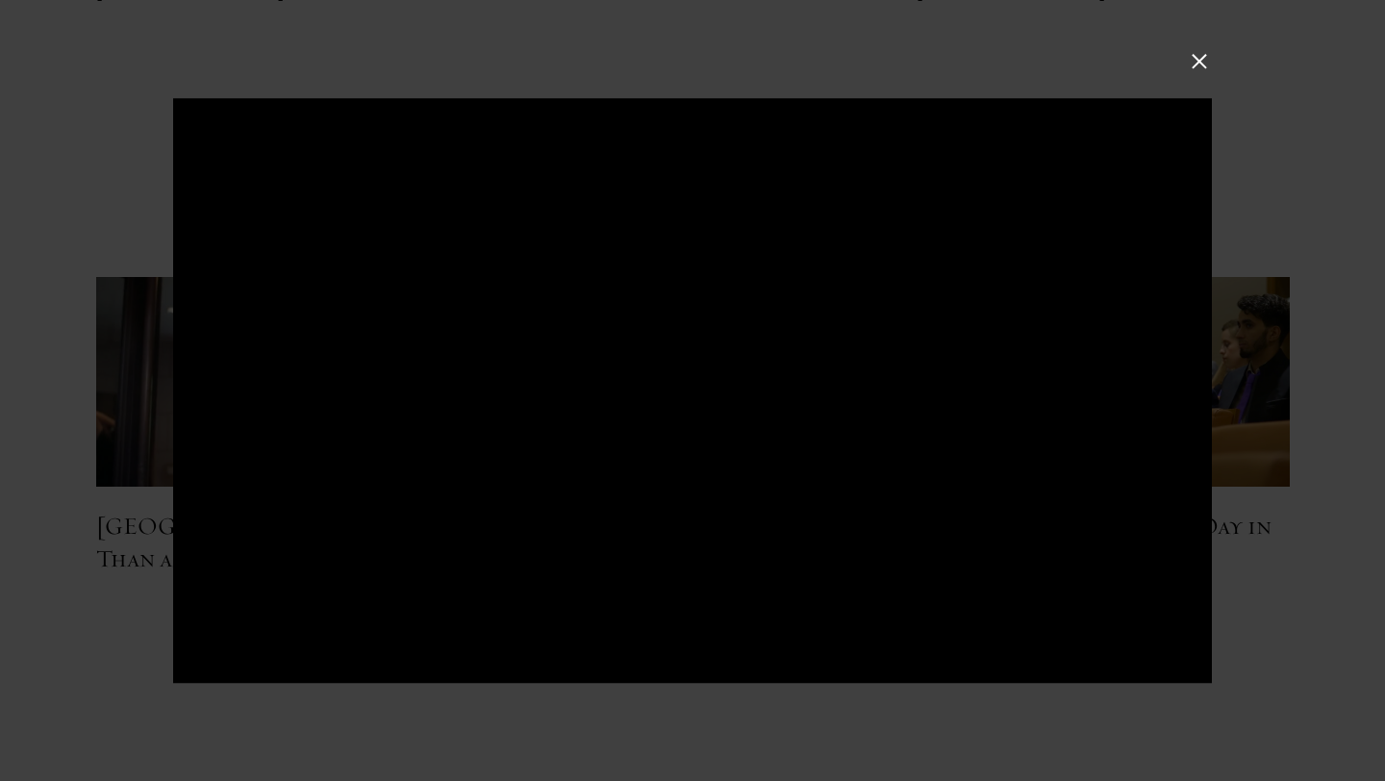
click at [1196, 60] on button at bounding box center [1199, 61] width 25 height 25
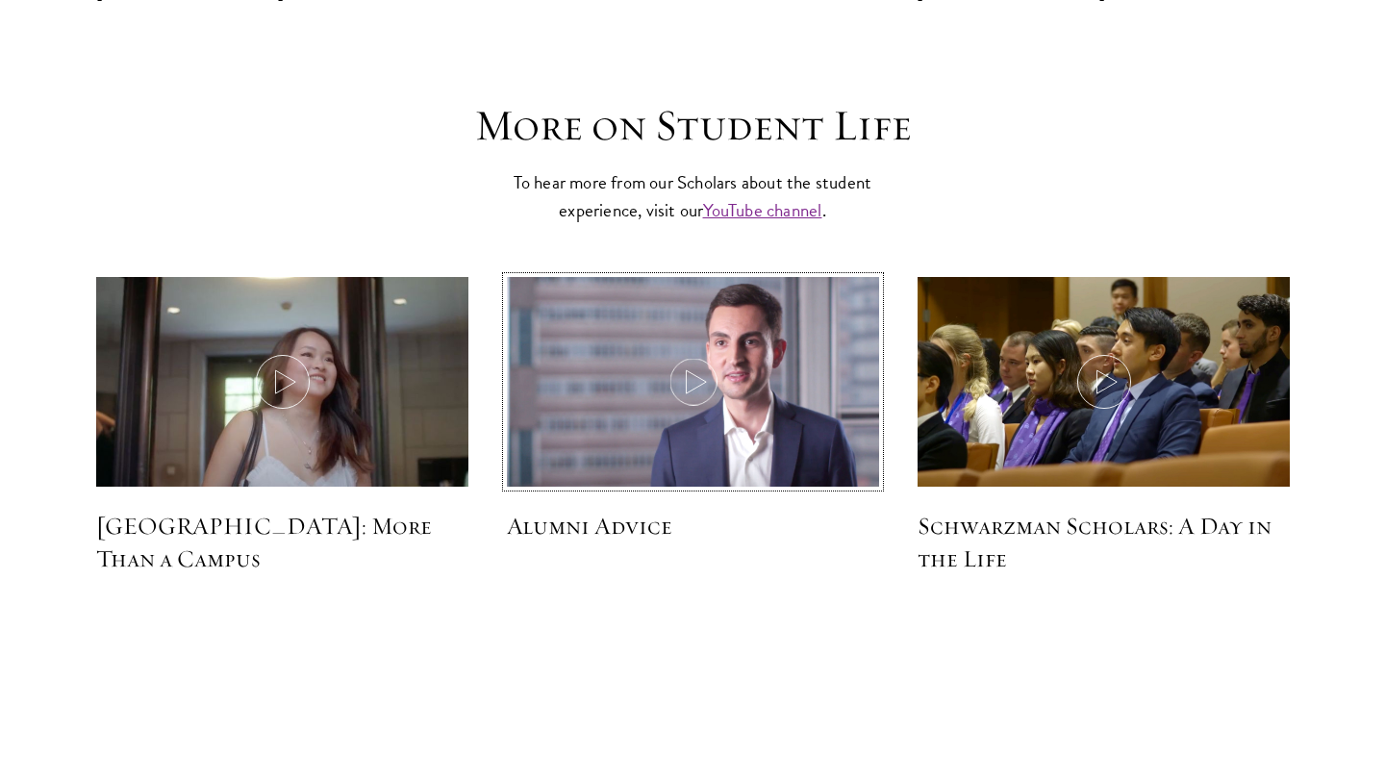
click at [773, 354] on img at bounding box center [692, 383] width 395 height 227
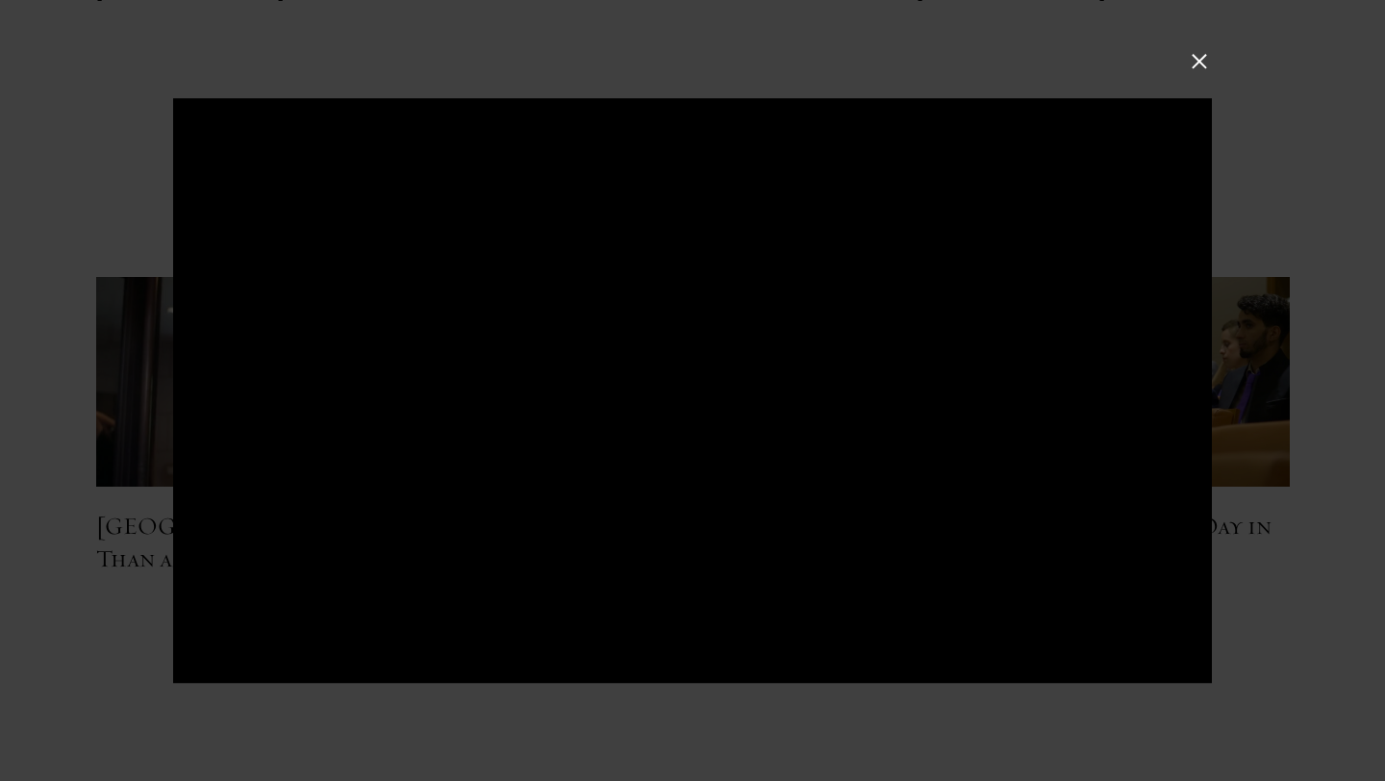
click at [1196, 63] on button at bounding box center [1199, 61] width 25 height 25
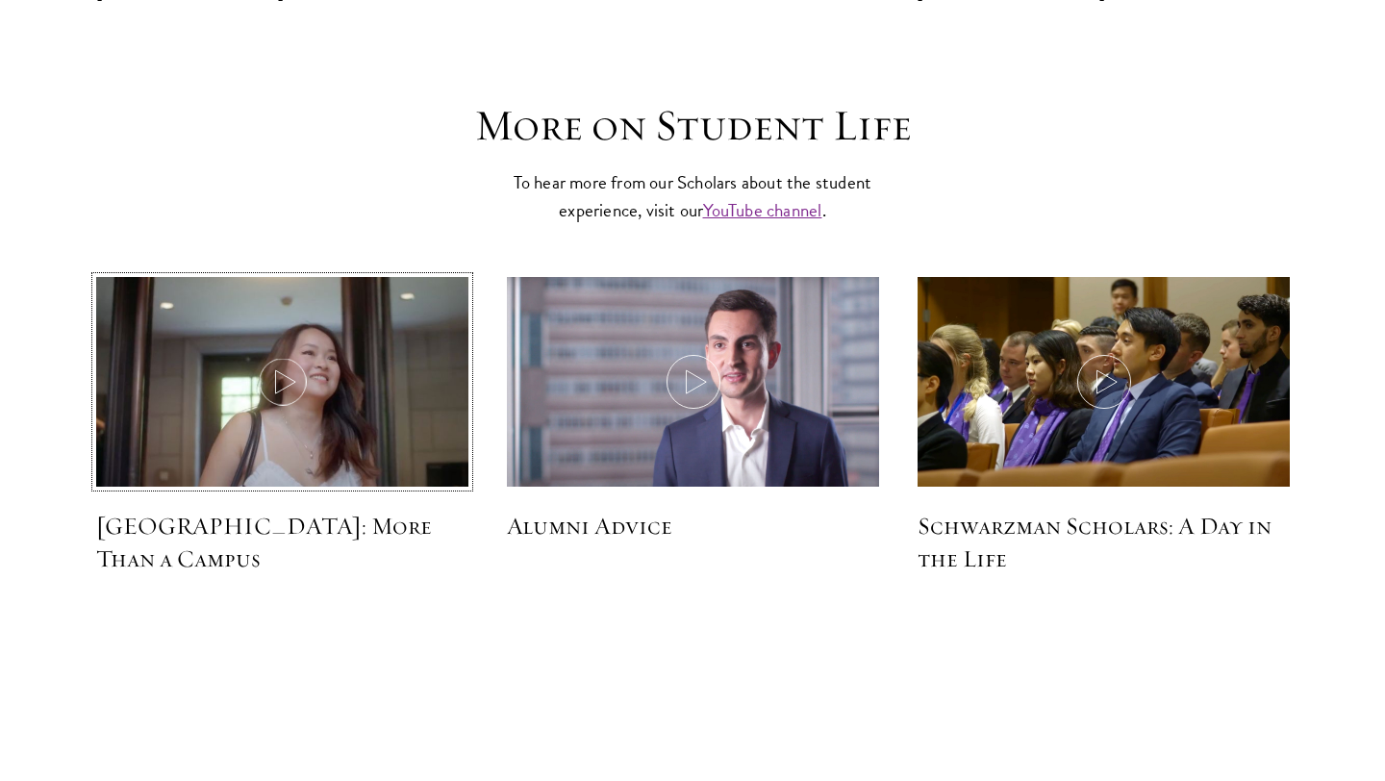
click at [270, 302] on img at bounding box center [282, 383] width 395 height 227
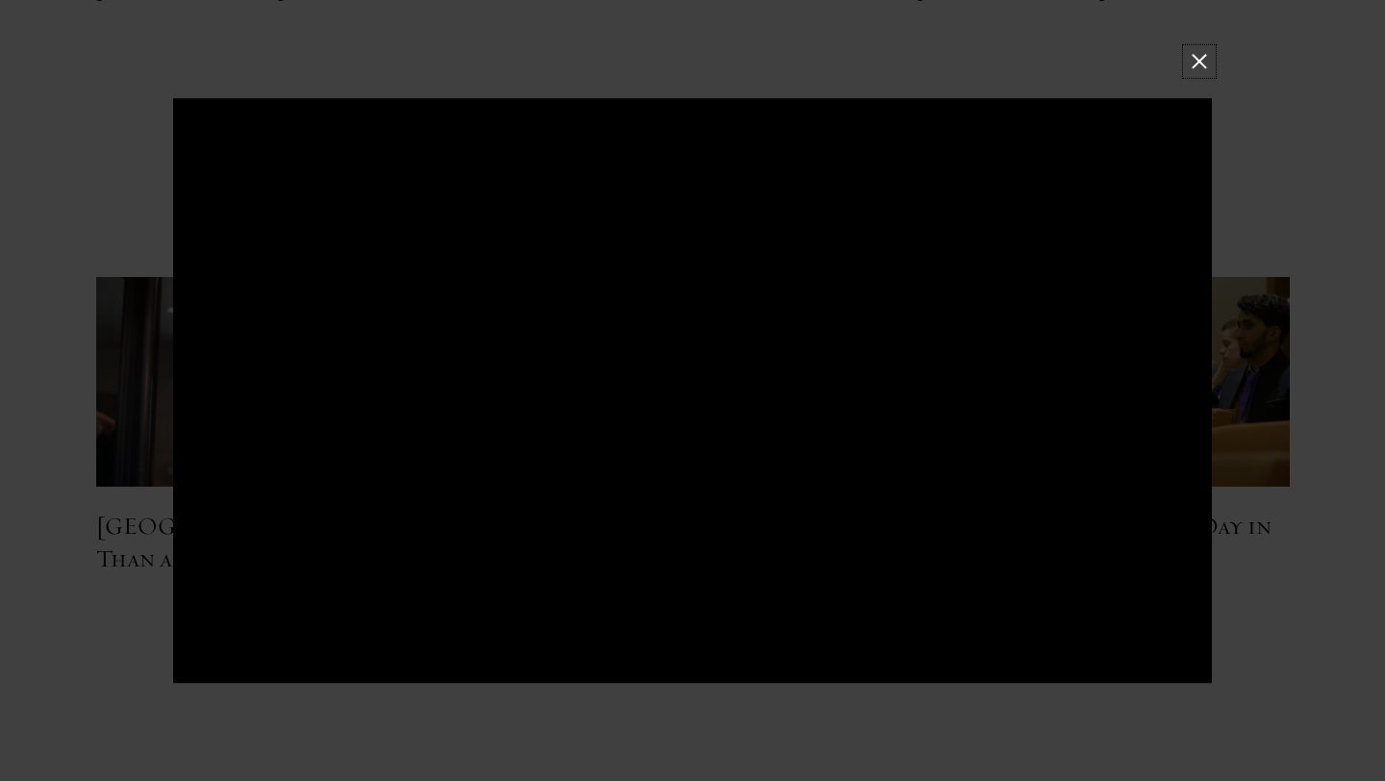
click at [1199, 63] on button at bounding box center [1199, 61] width 25 height 25
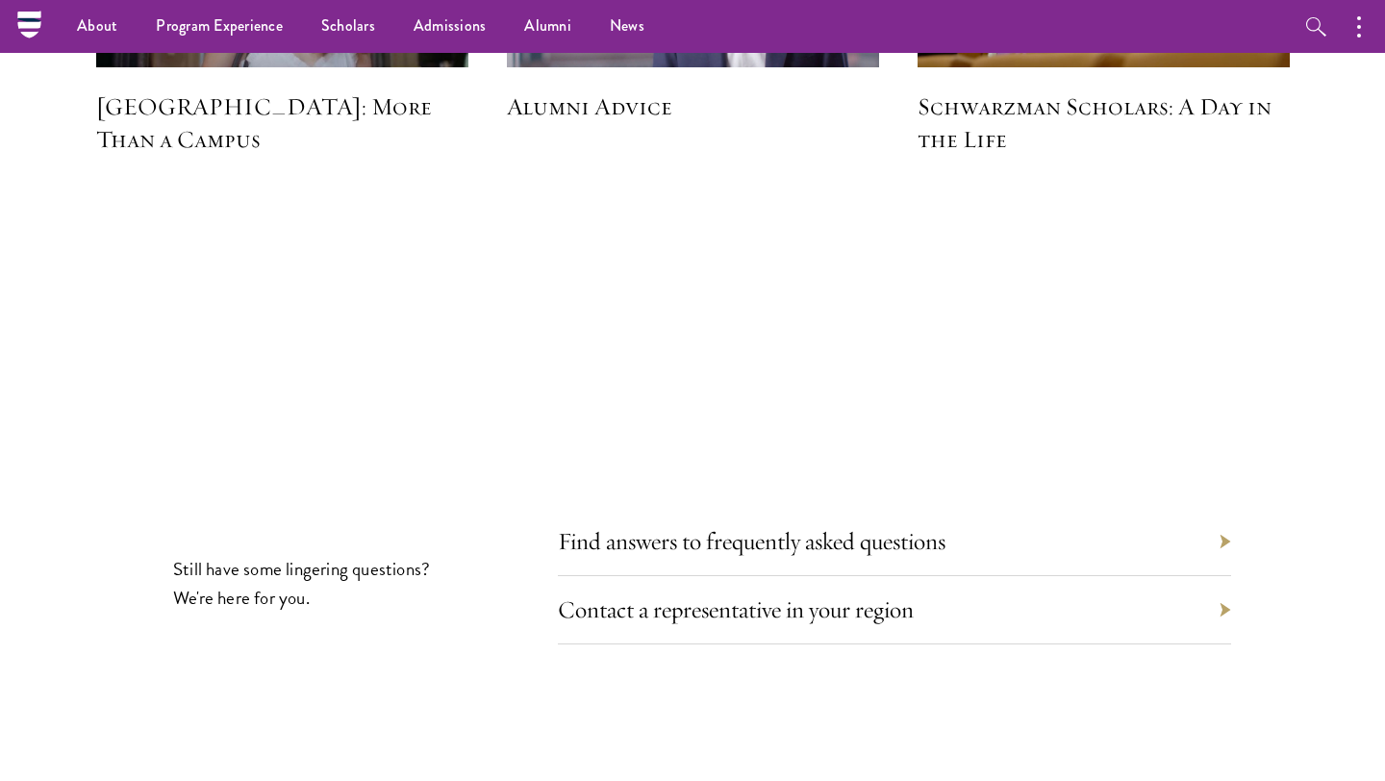
scroll to position [5993, 0]
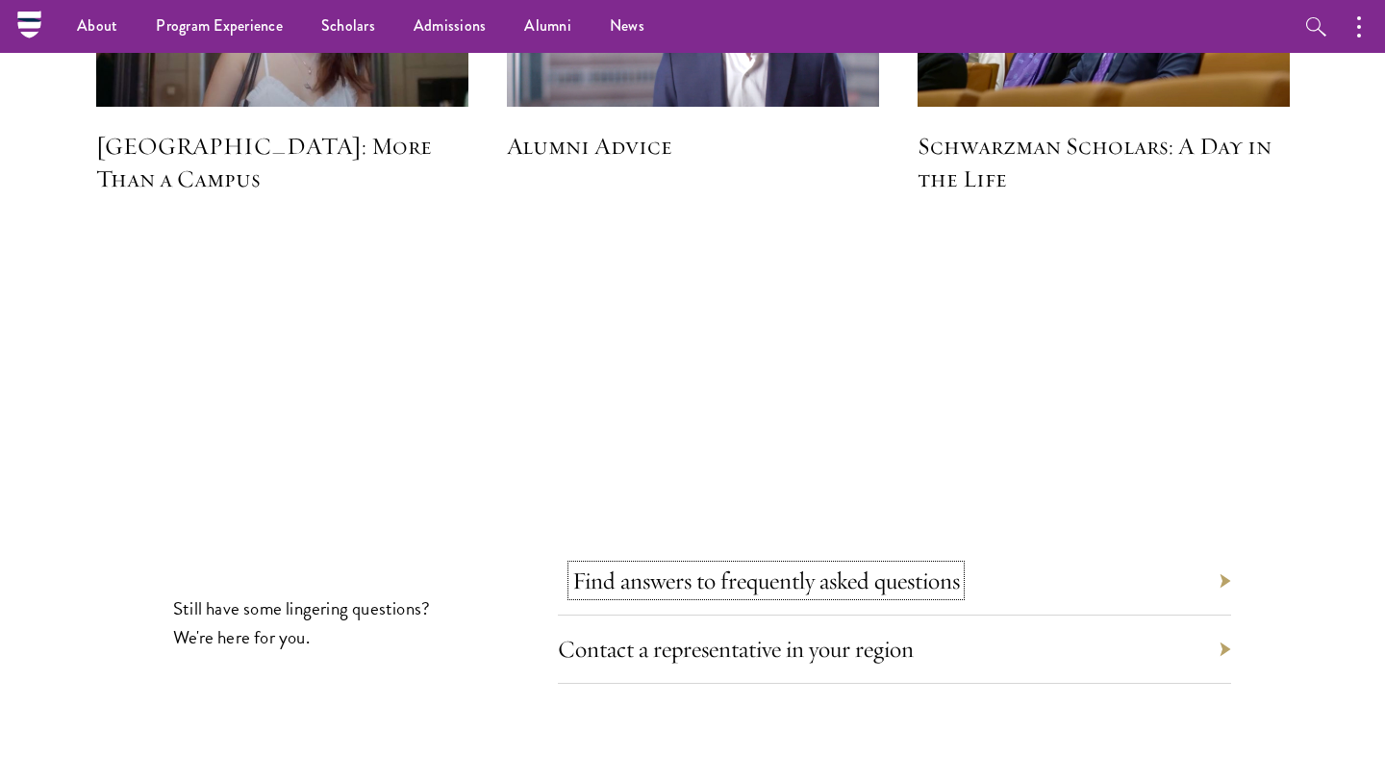
click at [773, 566] on link "Find answers to frequently asked questions" at bounding box center [766, 581] width 388 height 30
click at [703, 634] on link "Contact a representative in your region" at bounding box center [750, 649] width 356 height 30
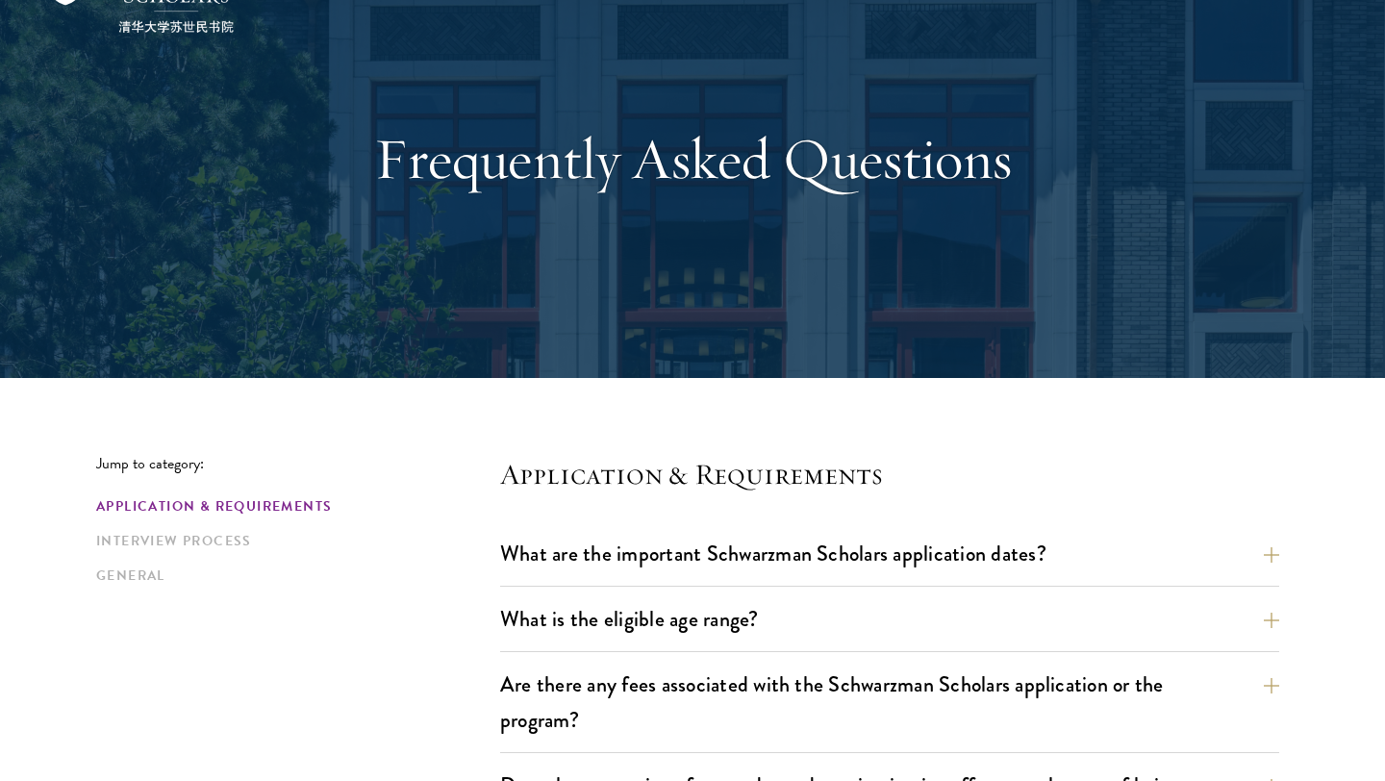
scroll to position [116, 0]
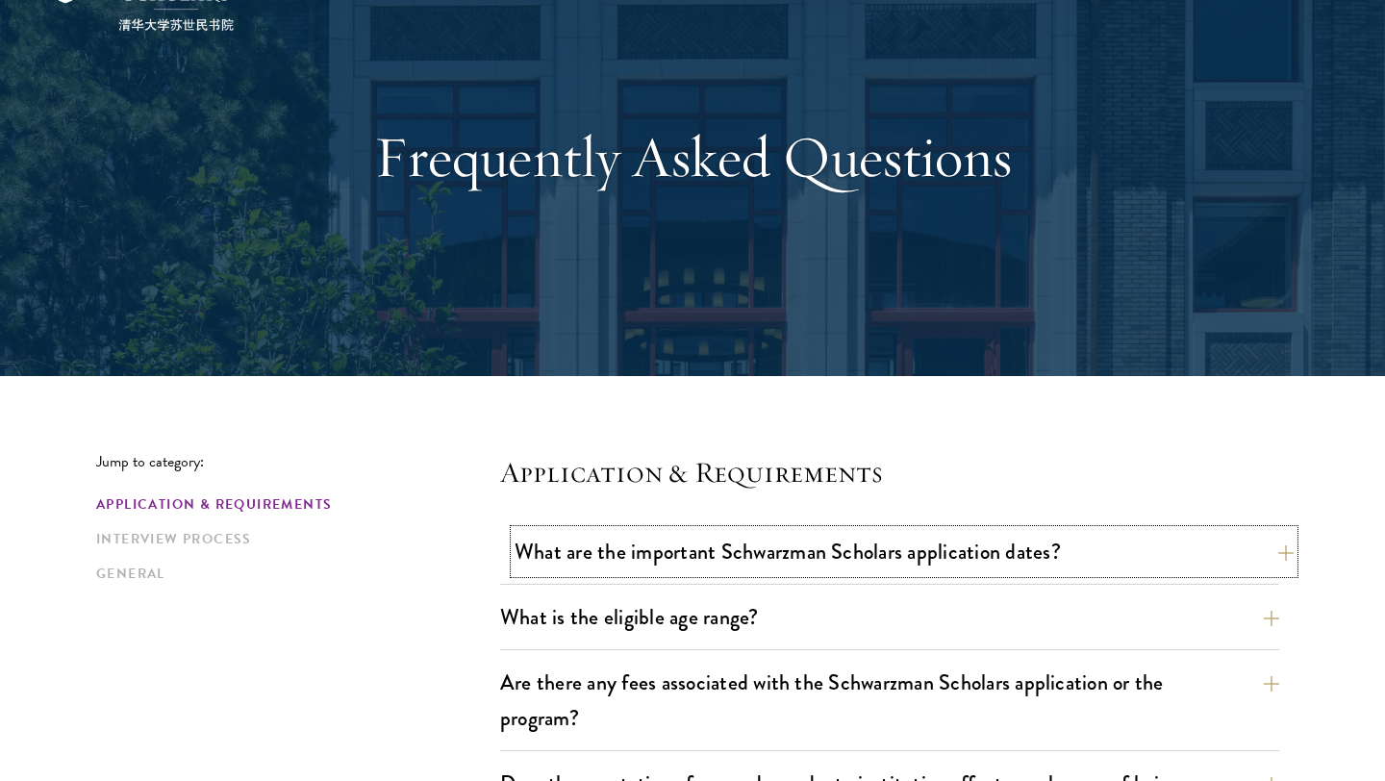
click at [798, 555] on button "What are the important Schwarzman Scholars application dates?" at bounding box center [904, 551] width 779 height 43
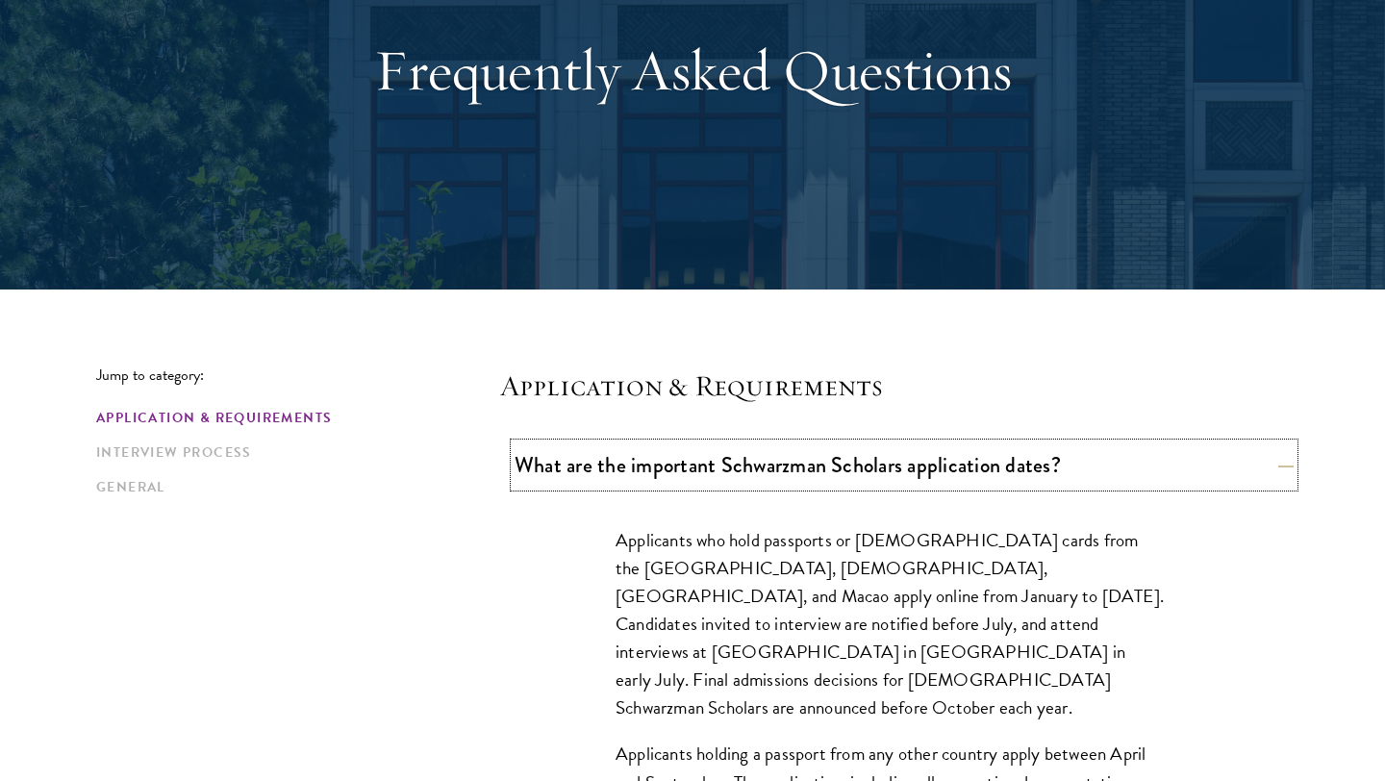
scroll to position [240, 0]
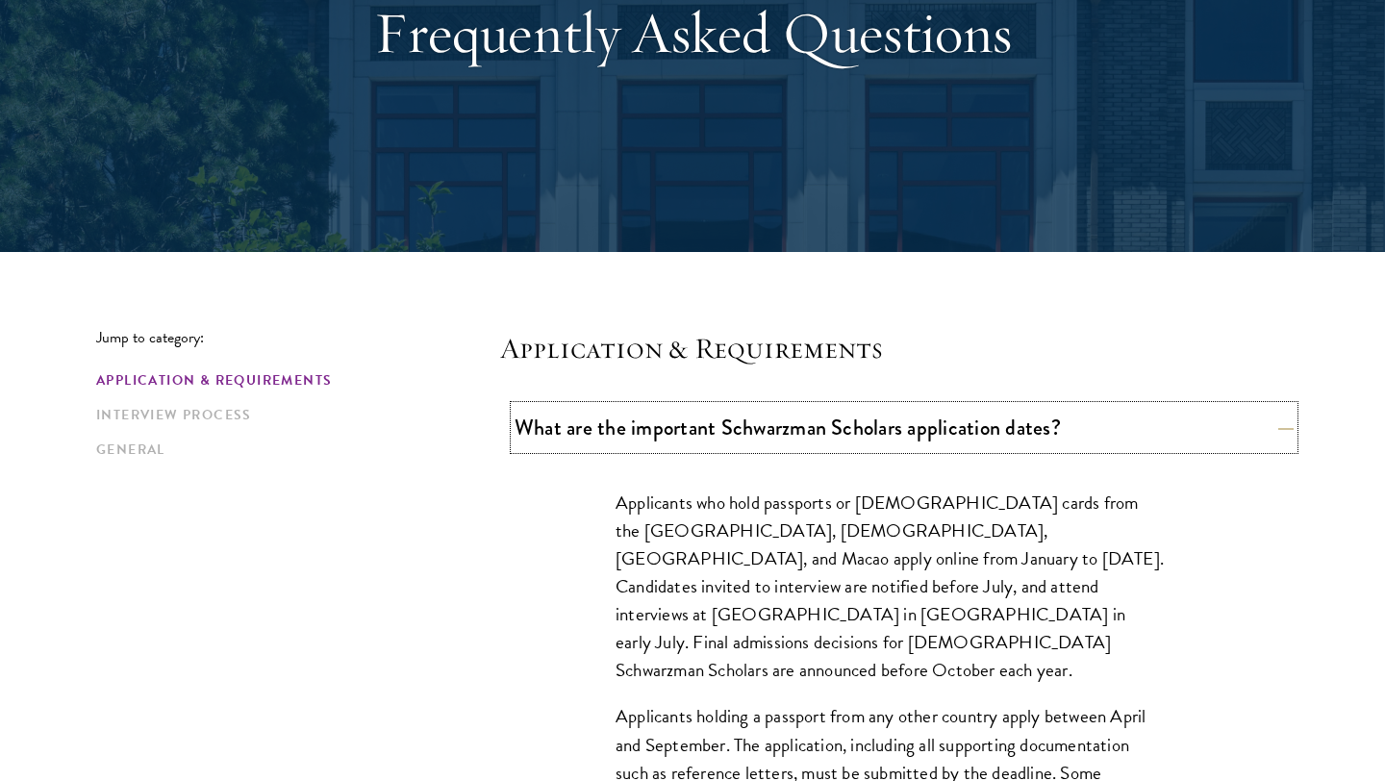
click at [823, 437] on button "What are the important Schwarzman Scholars application dates?" at bounding box center [904, 427] width 779 height 43
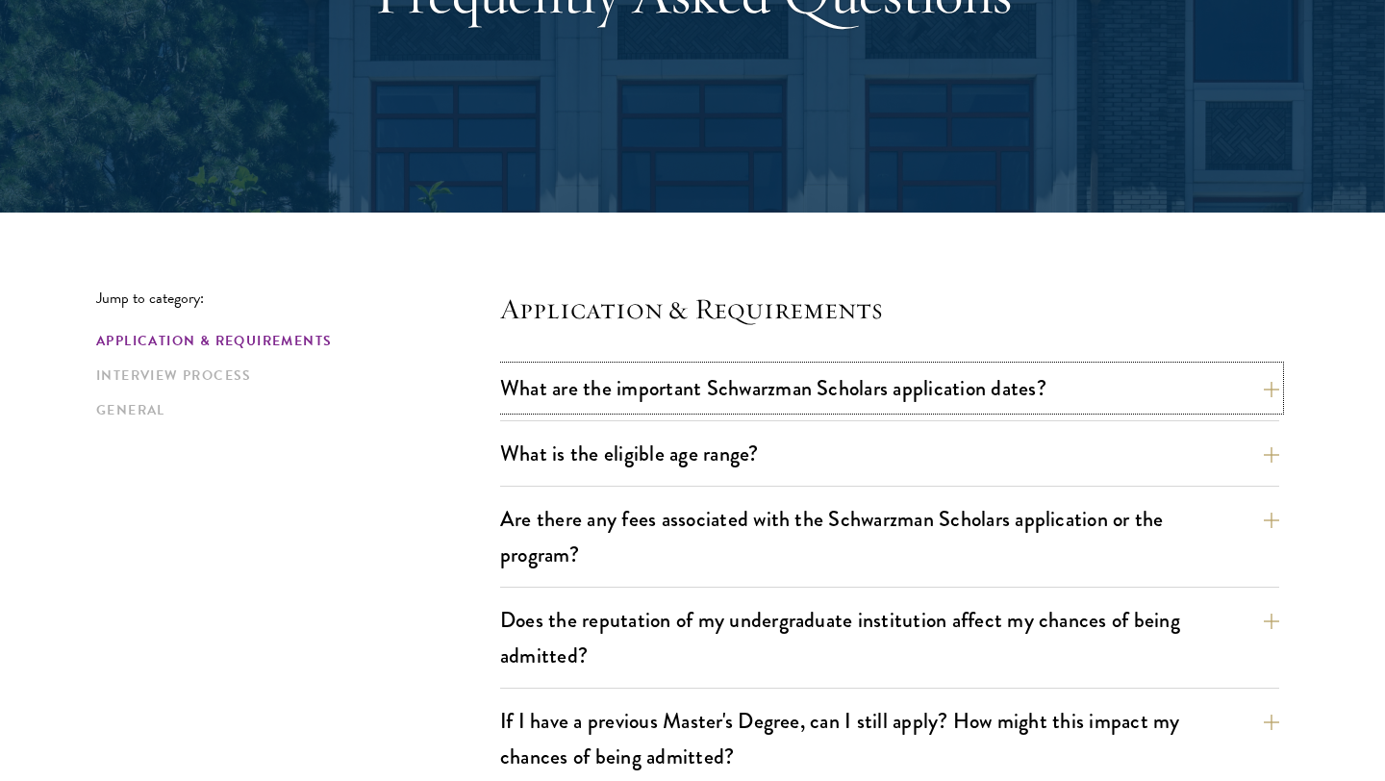
scroll to position [287, 0]
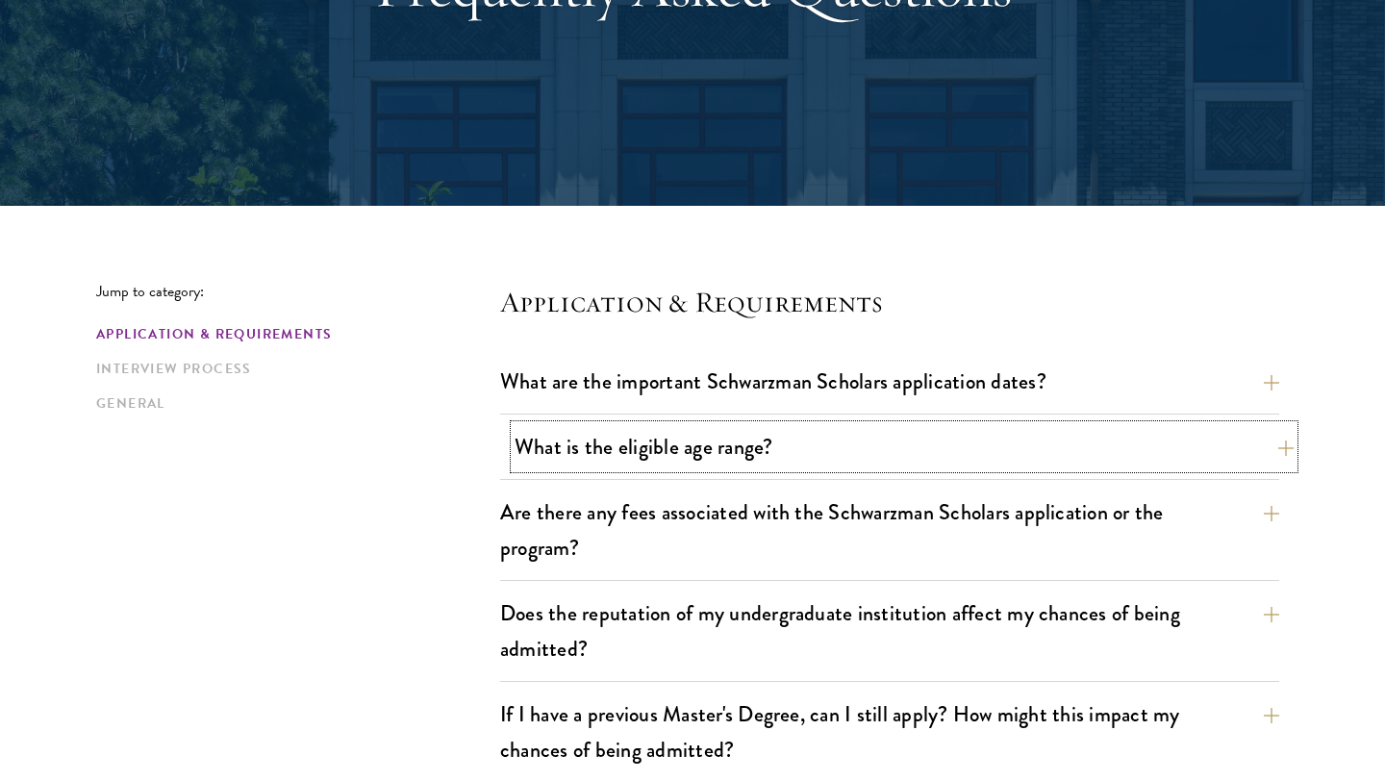
click at [742, 456] on button "What is the eligible age range?" at bounding box center [904, 446] width 779 height 43
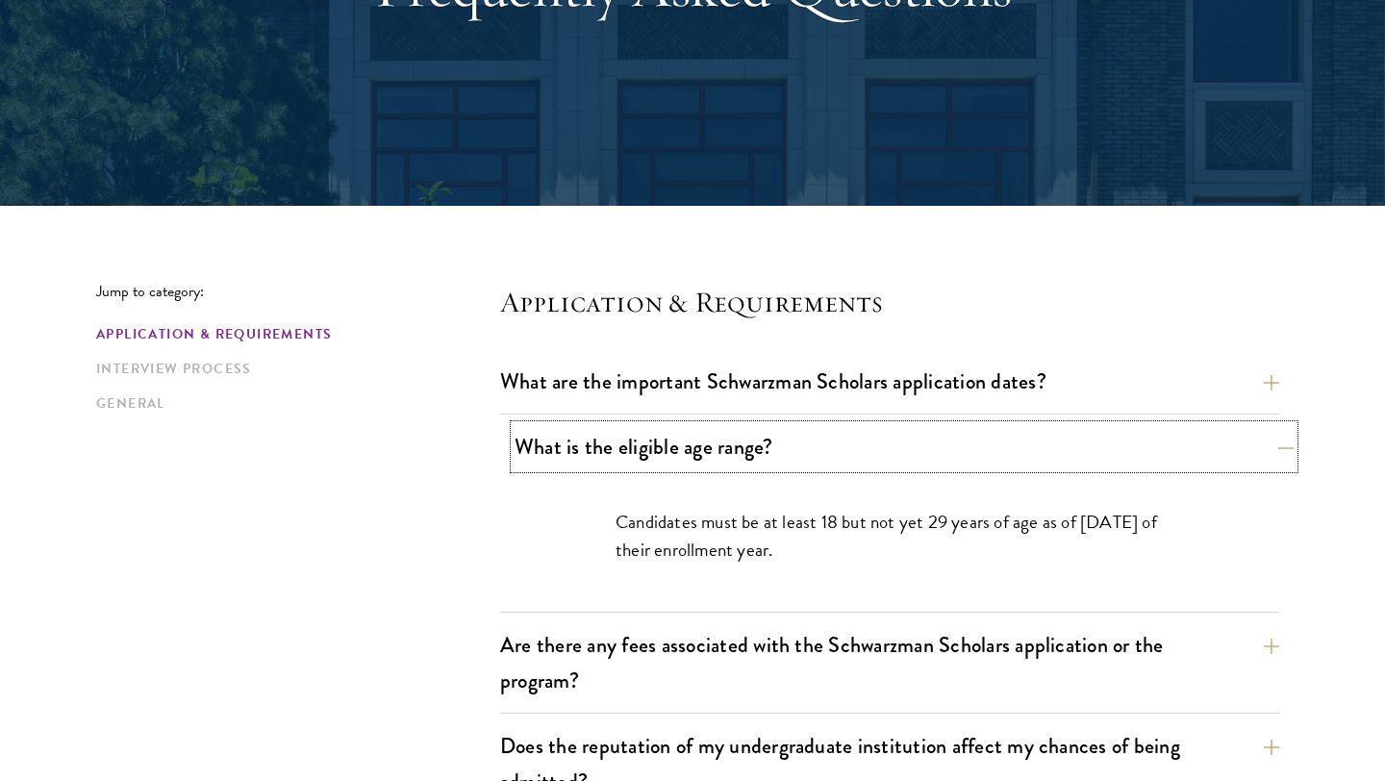
click at [742, 456] on button "What is the eligible age range?" at bounding box center [904, 446] width 779 height 43
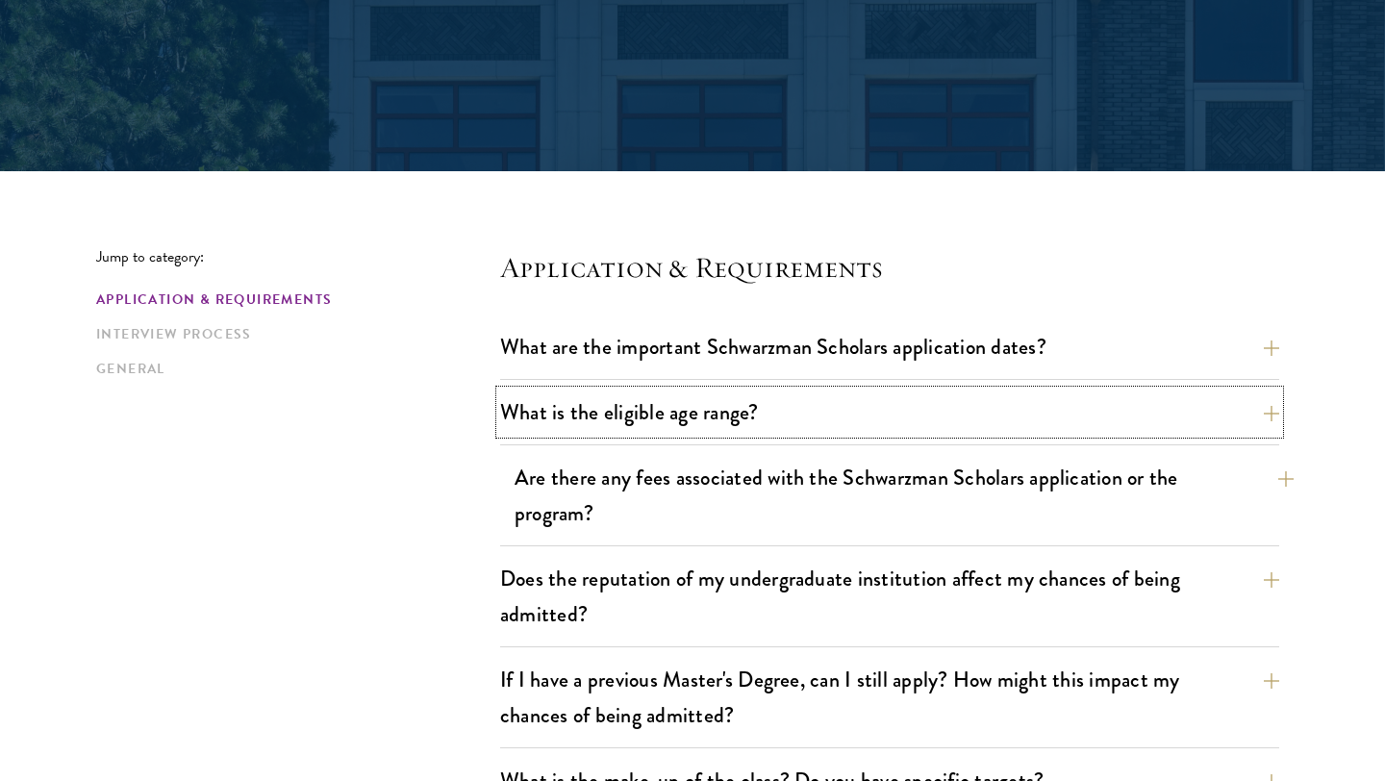
scroll to position [322, 0]
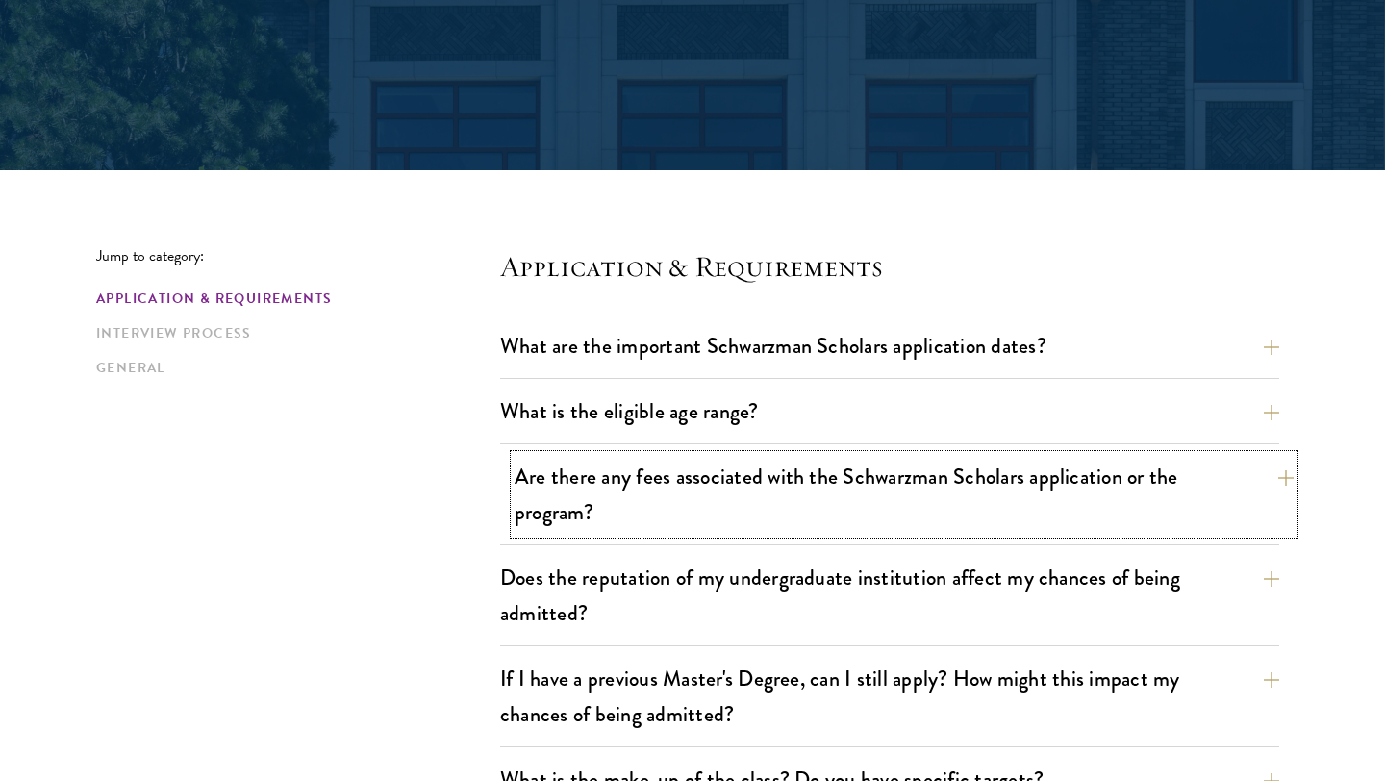
click at [701, 496] on button "Are there any fees associated with the Schwarzman Scholars application or the p…" at bounding box center [904, 494] width 779 height 79
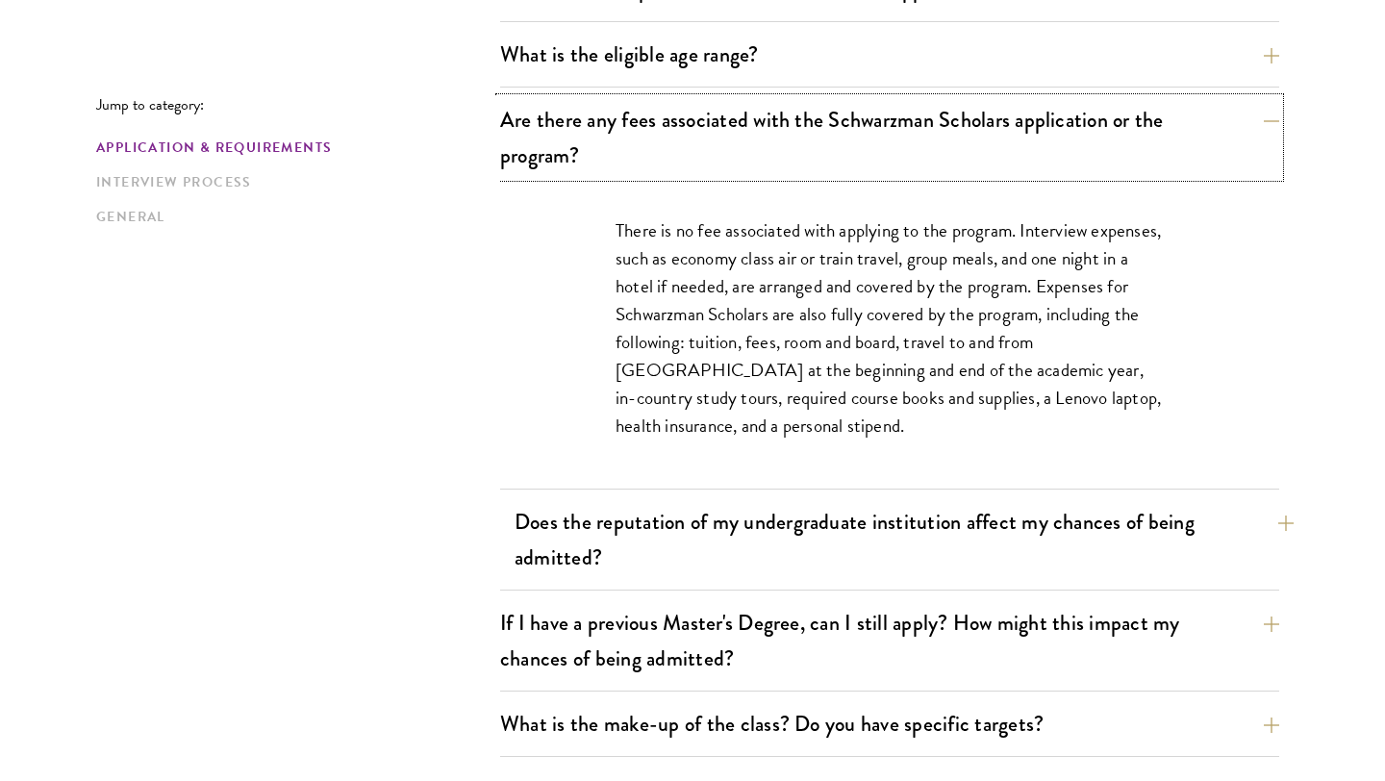
scroll to position [694, 0]
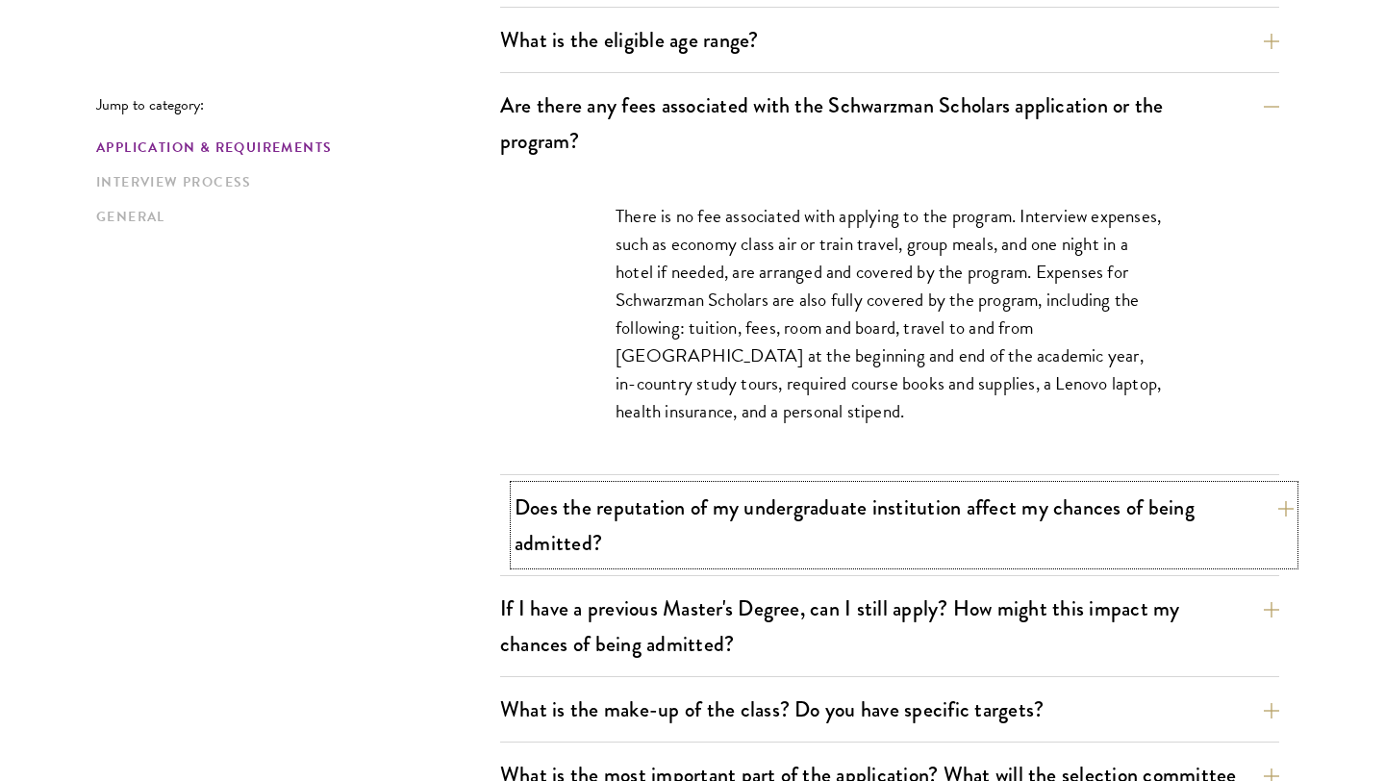
click at [583, 526] on button "Does the reputation of my undergraduate institution affect my chances of being …" at bounding box center [904, 525] width 779 height 79
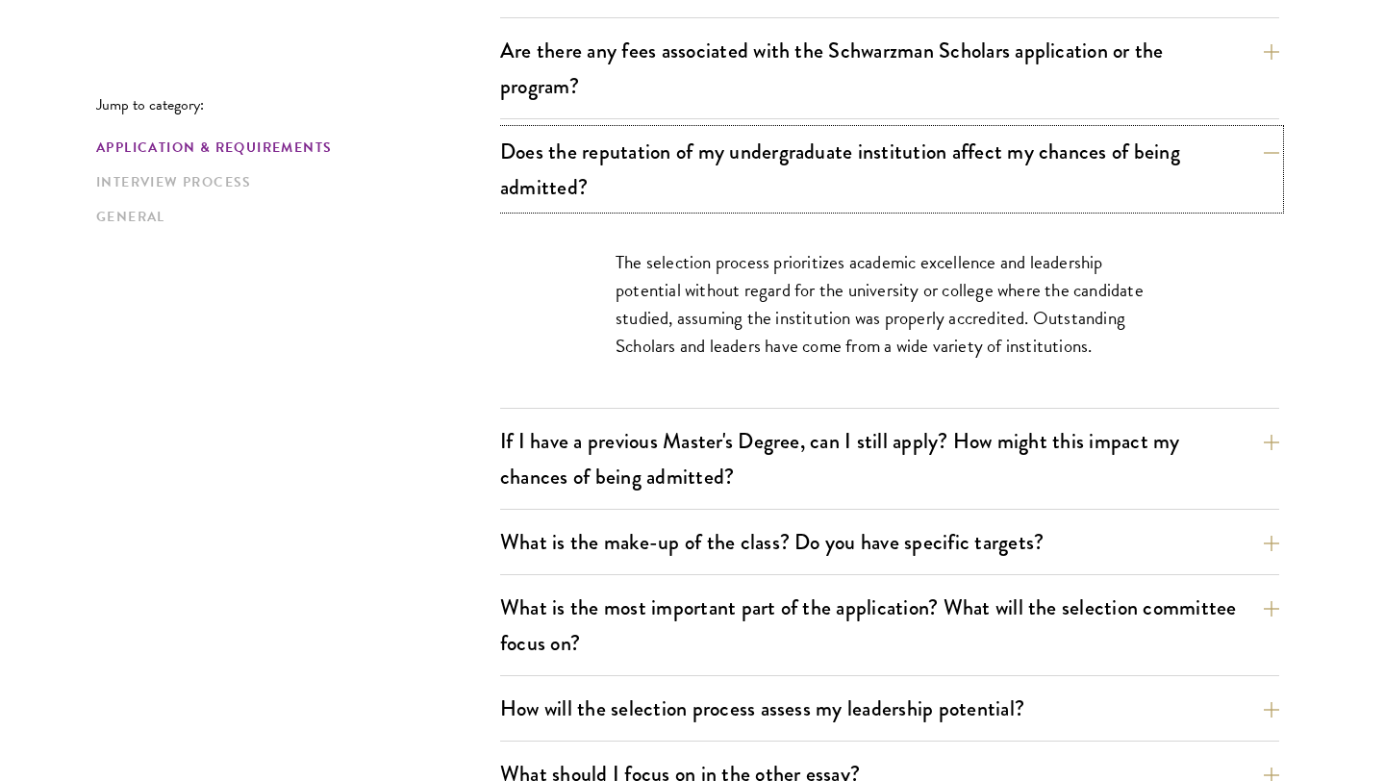
scroll to position [749, 0]
click at [554, 447] on button "If I have a previous Master's Degree, can I still apply? How might this impact …" at bounding box center [904, 457] width 779 height 79
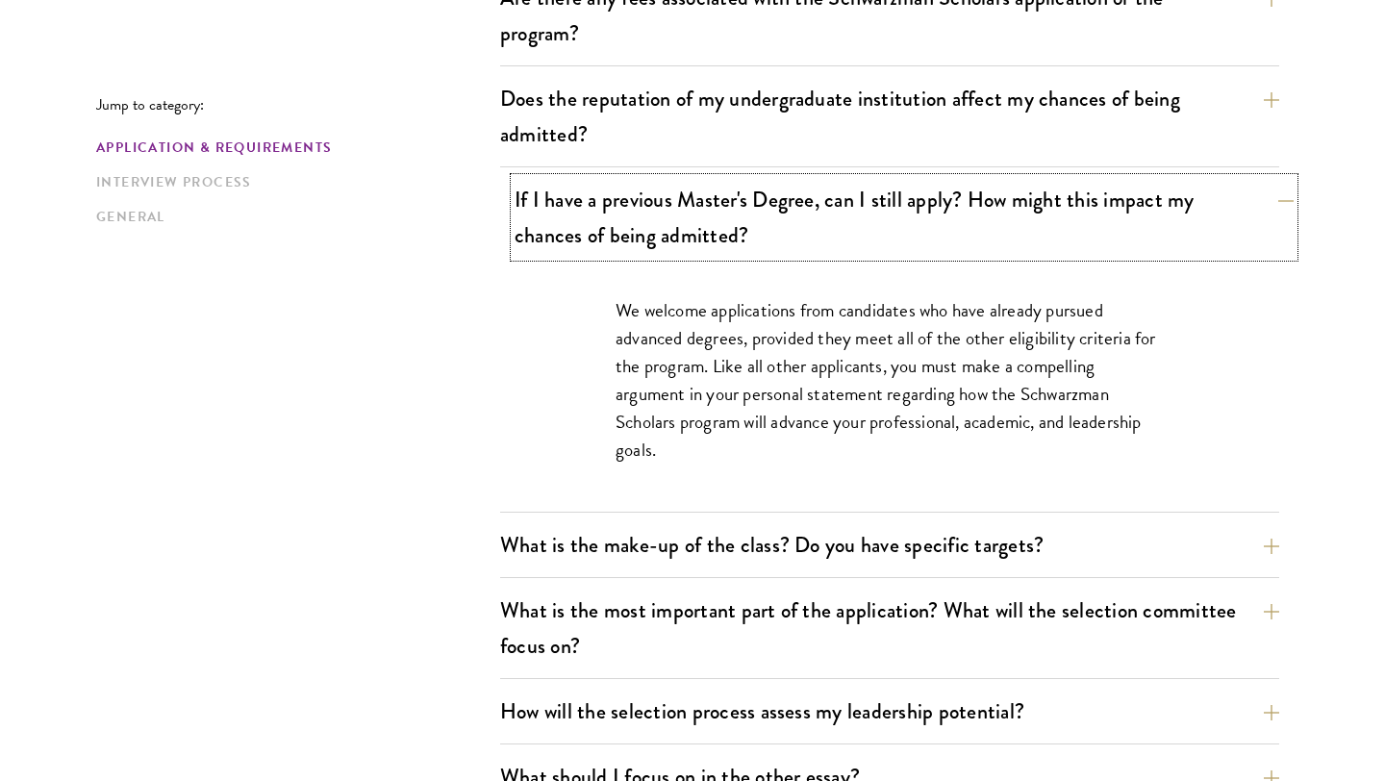
scroll to position [806, 0]
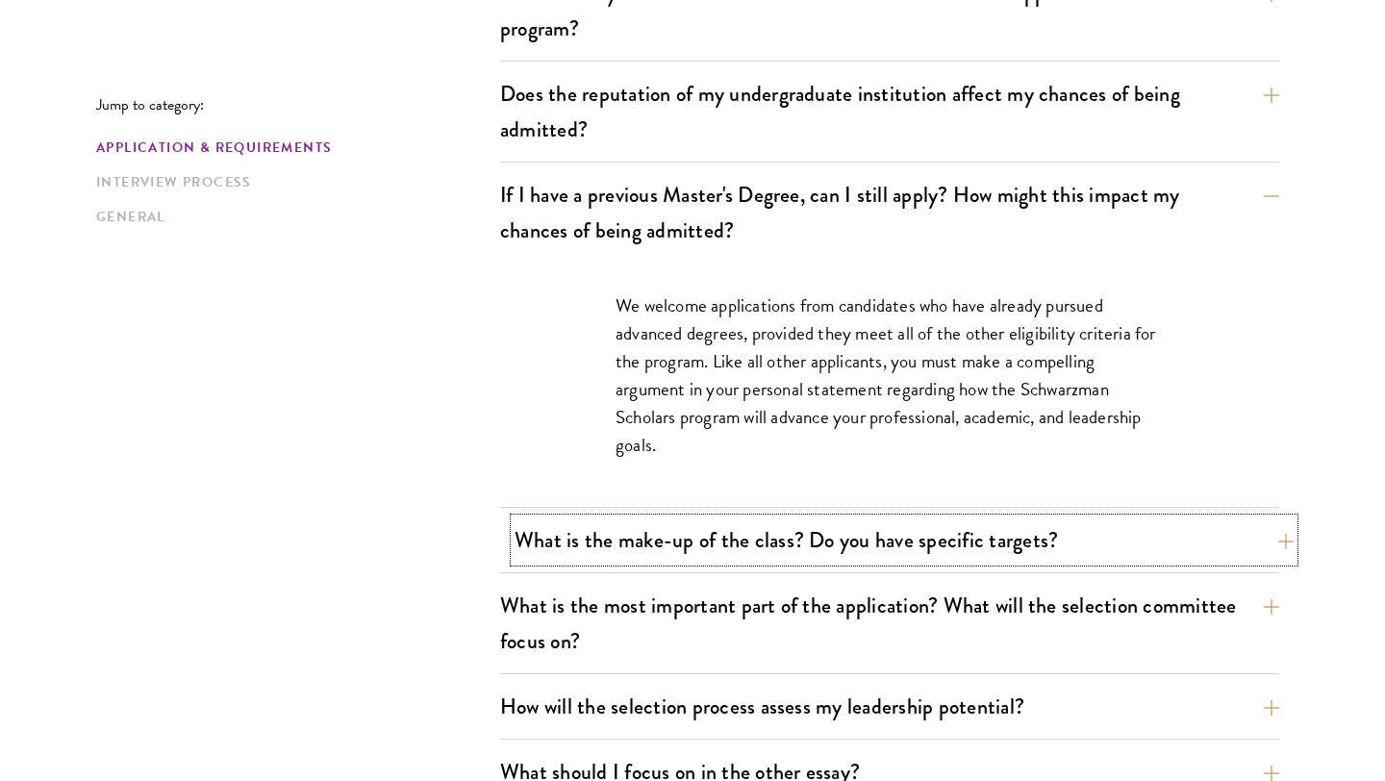
click at [614, 538] on button "What is the make-up of the class? Do you have specific targets?" at bounding box center [904, 539] width 779 height 43
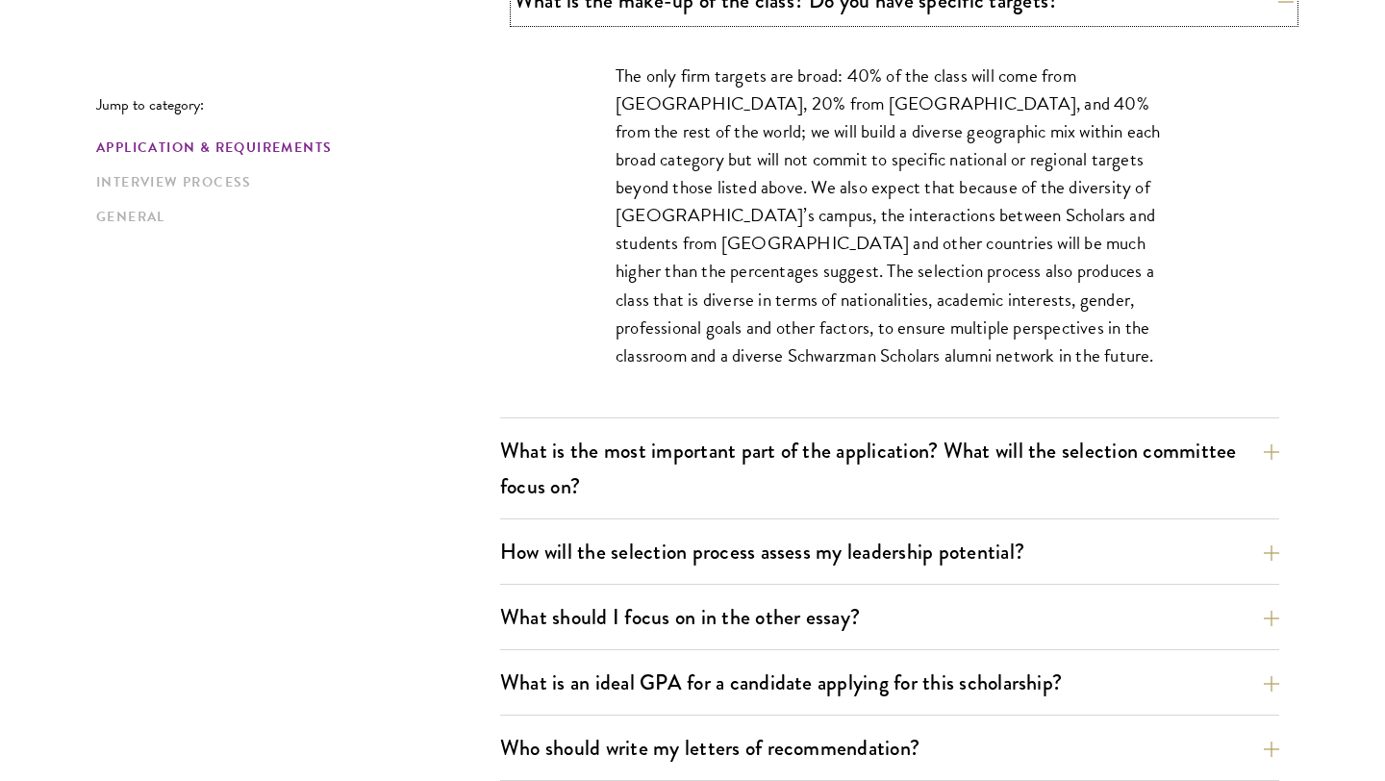
scroll to position [1104, 0]
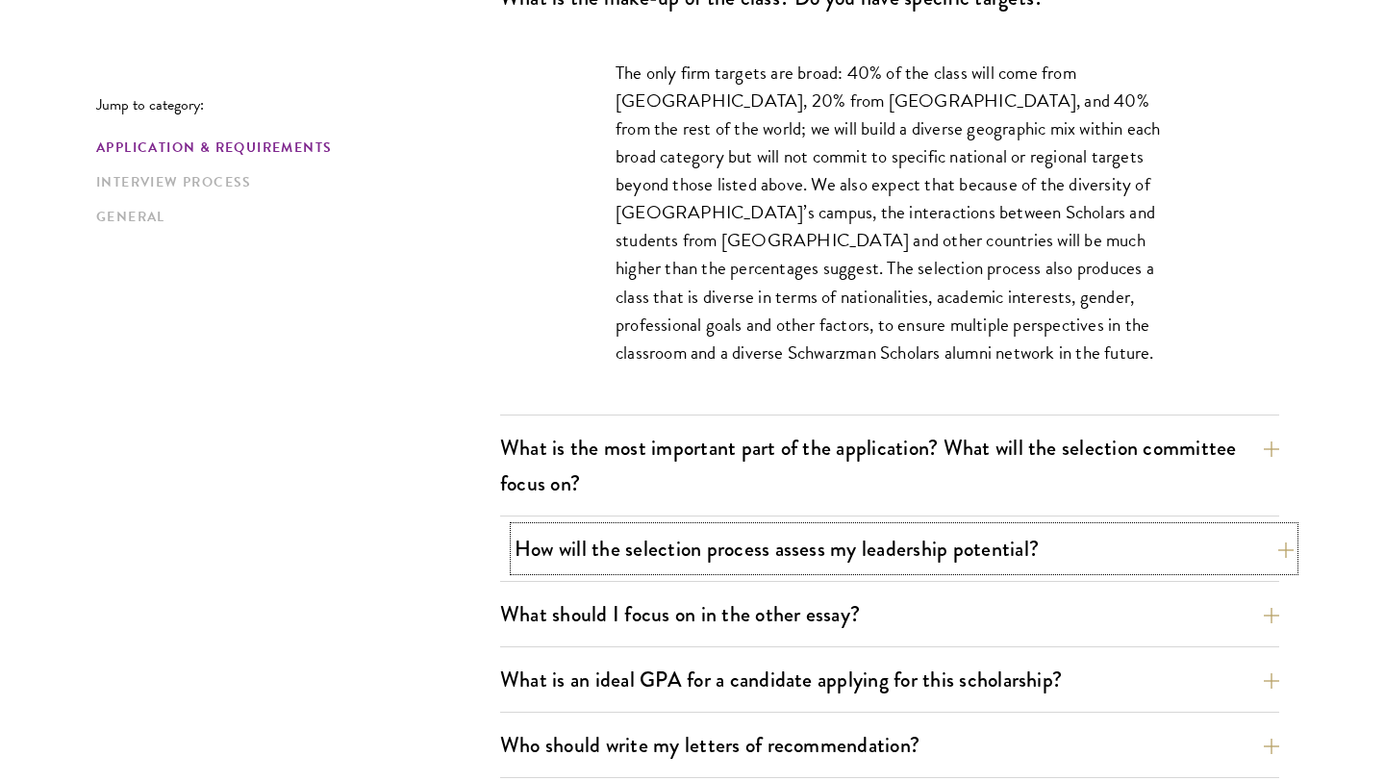
click at [574, 543] on button "How will the selection process assess my leadership potential?" at bounding box center [904, 548] width 779 height 43
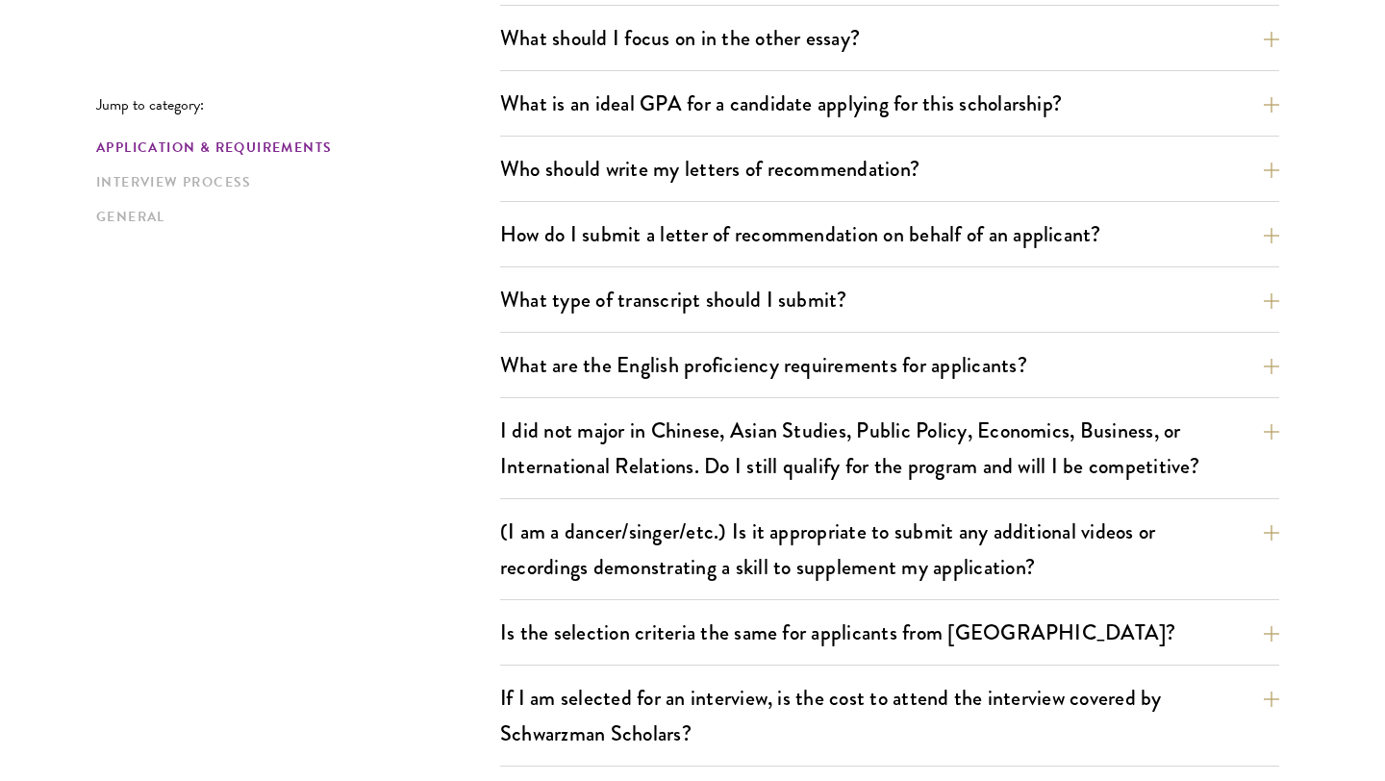
scroll to position [2510, 0]
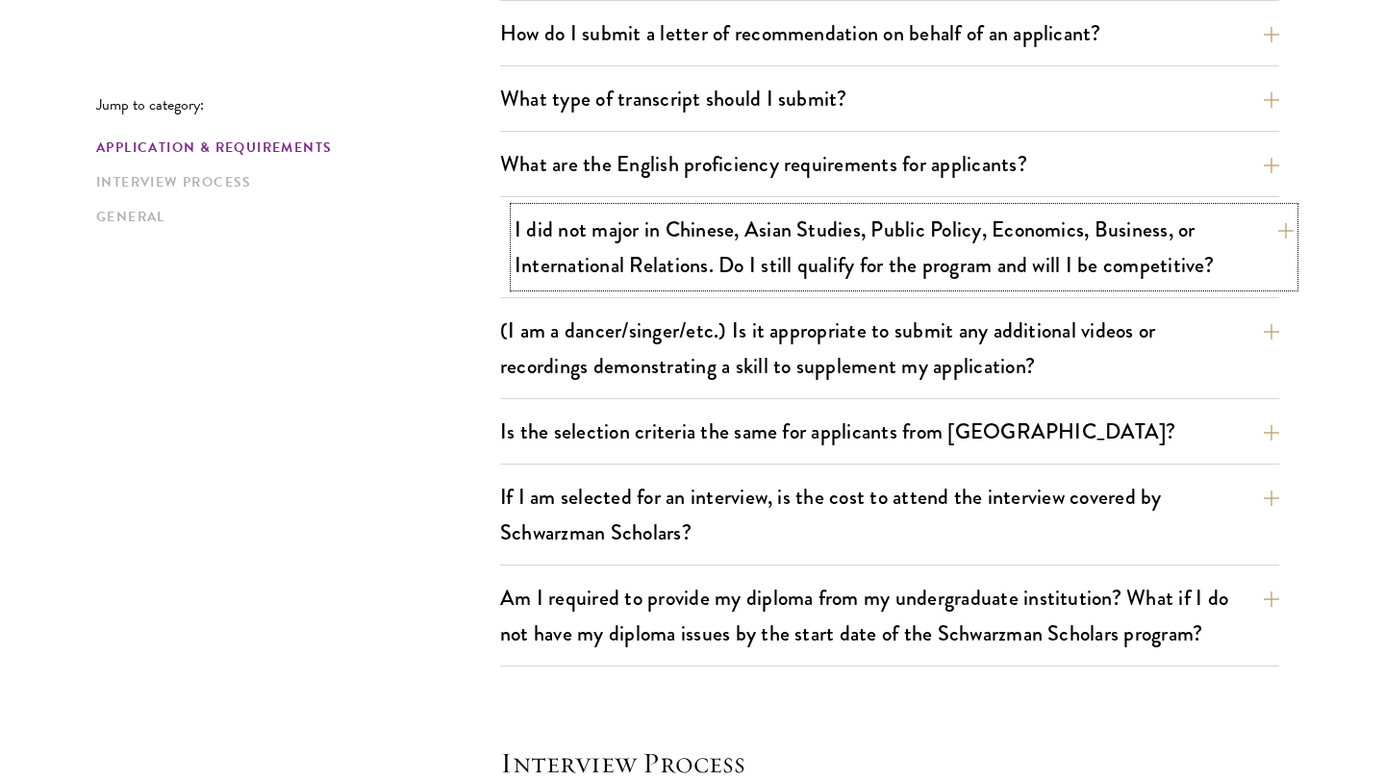
click at [610, 265] on button "I did not major in Chinese, Asian Studies, Public Policy, Economics, Business, …" at bounding box center [904, 247] width 779 height 79
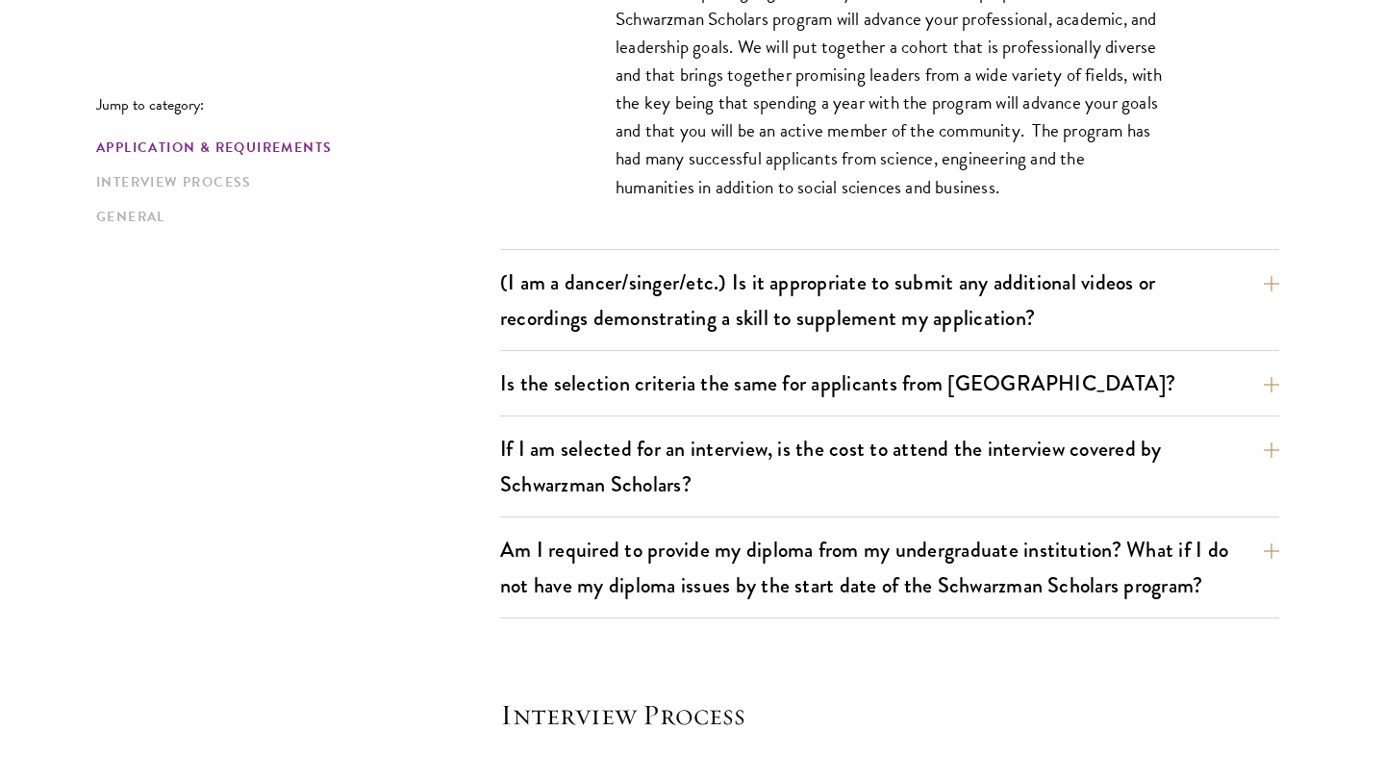
scroll to position [1876, 0]
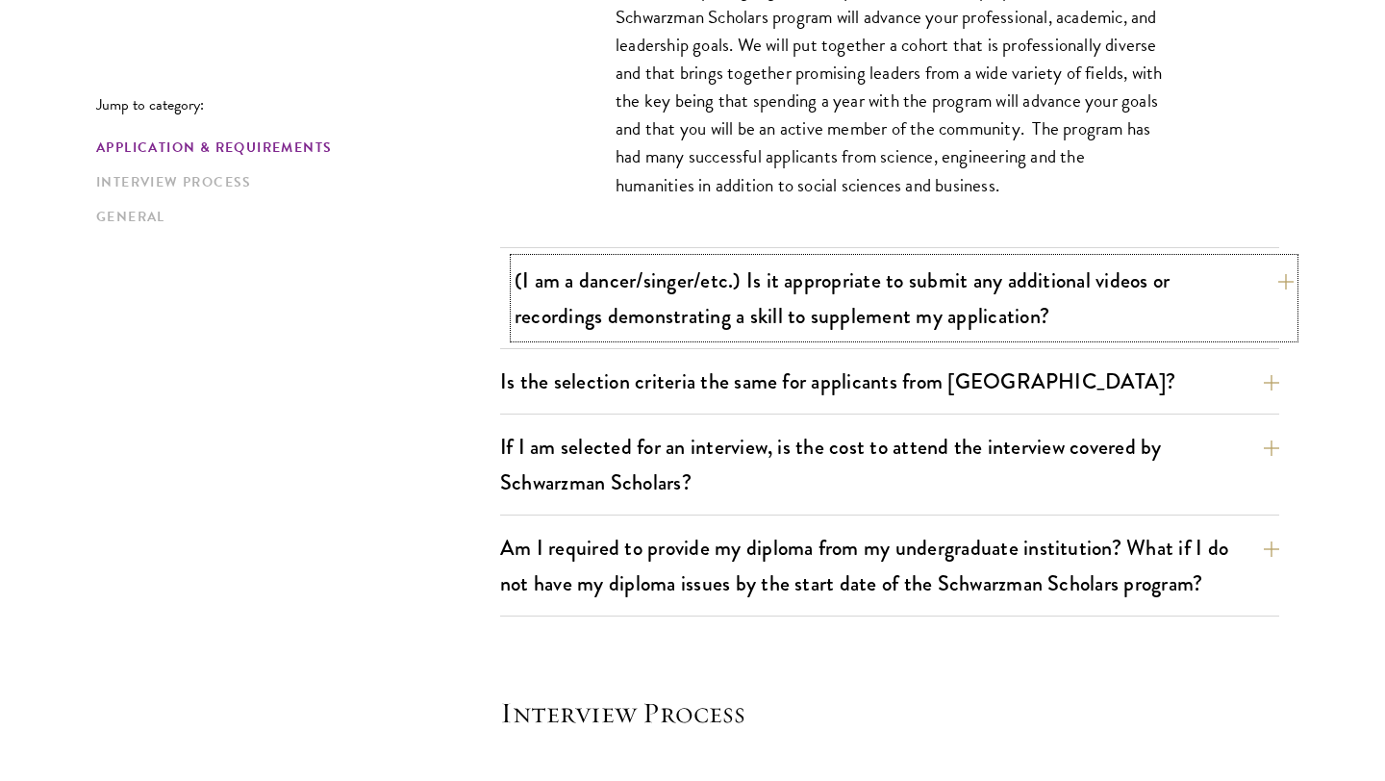
click at [576, 312] on button "(I am a dancer/singer/etc.) Is it appropriate to submit any additional videos o…" at bounding box center [904, 298] width 779 height 79
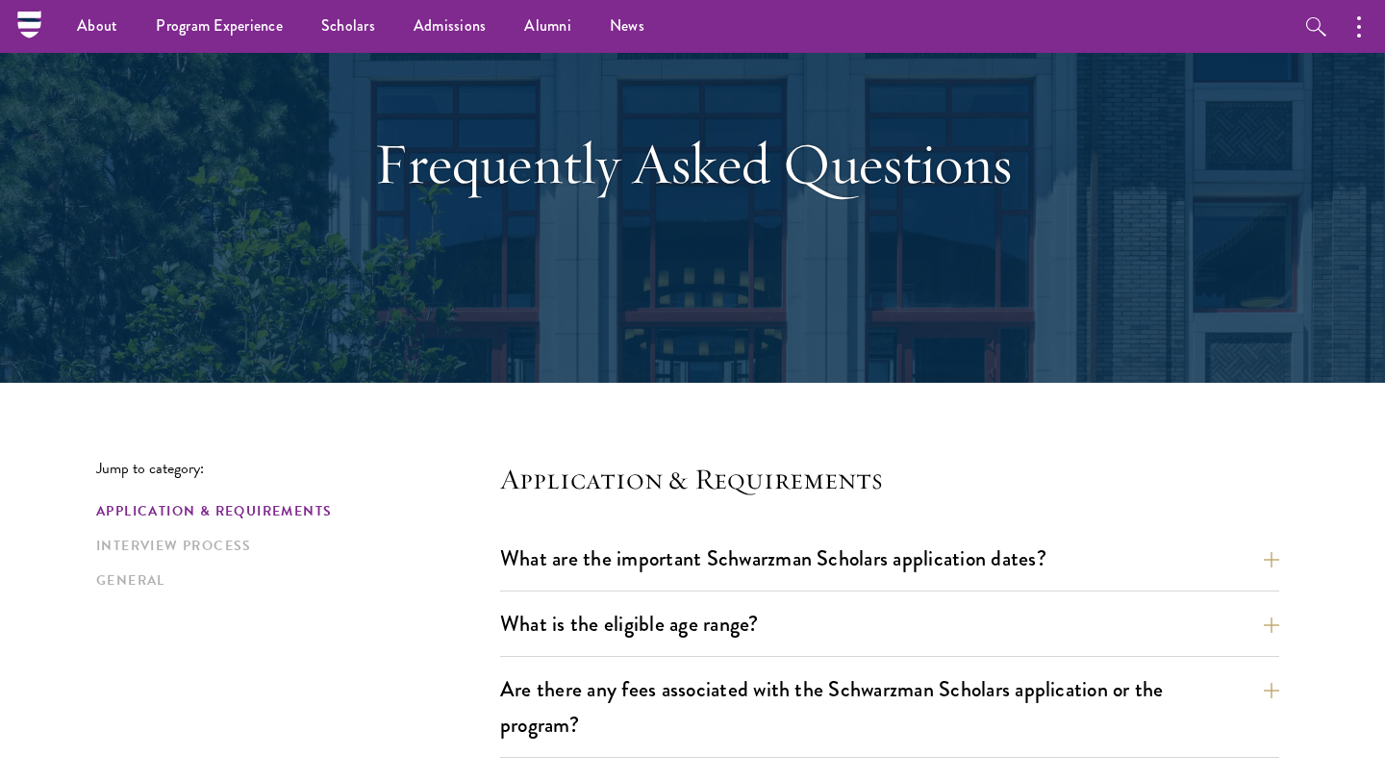
scroll to position [0, 0]
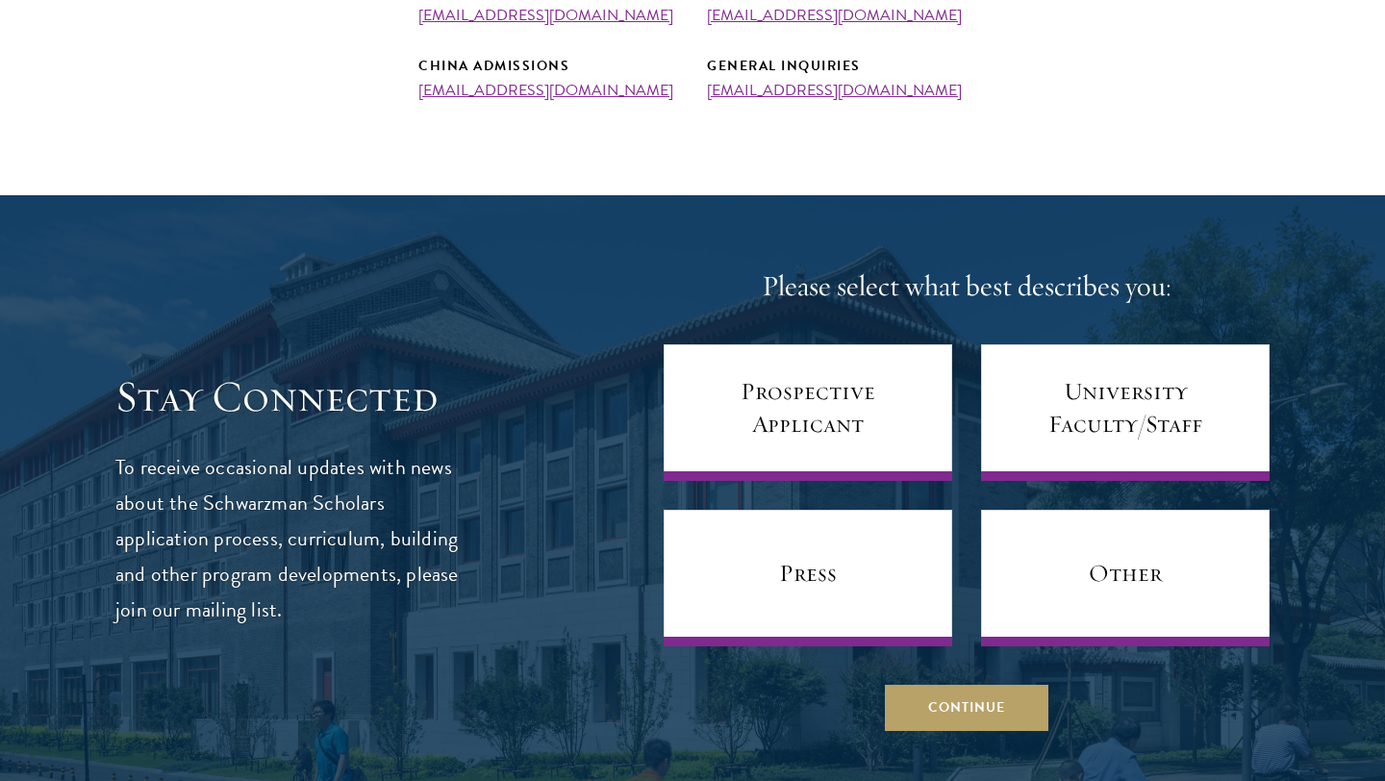
scroll to position [920, 0]
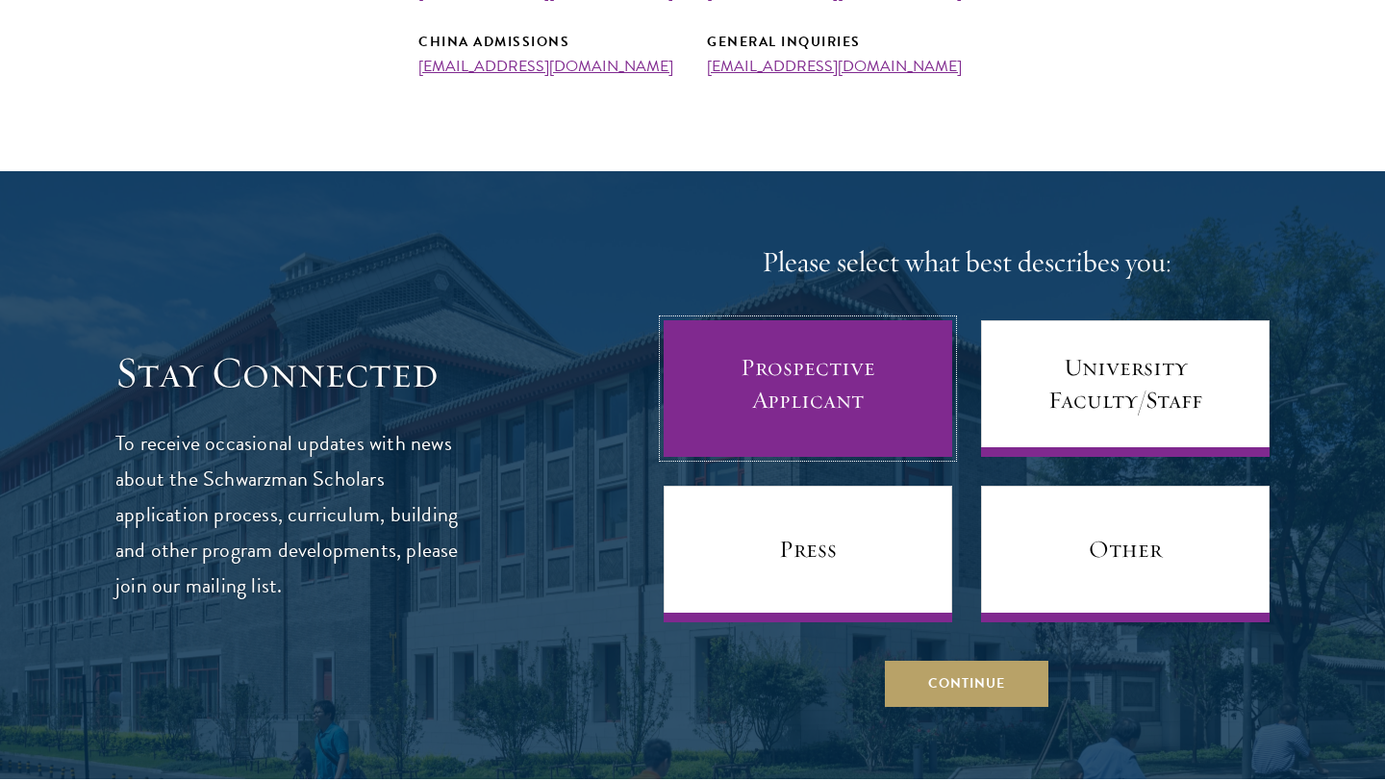
click at [810, 385] on link "Prospective Applicant" at bounding box center [808, 388] width 289 height 137
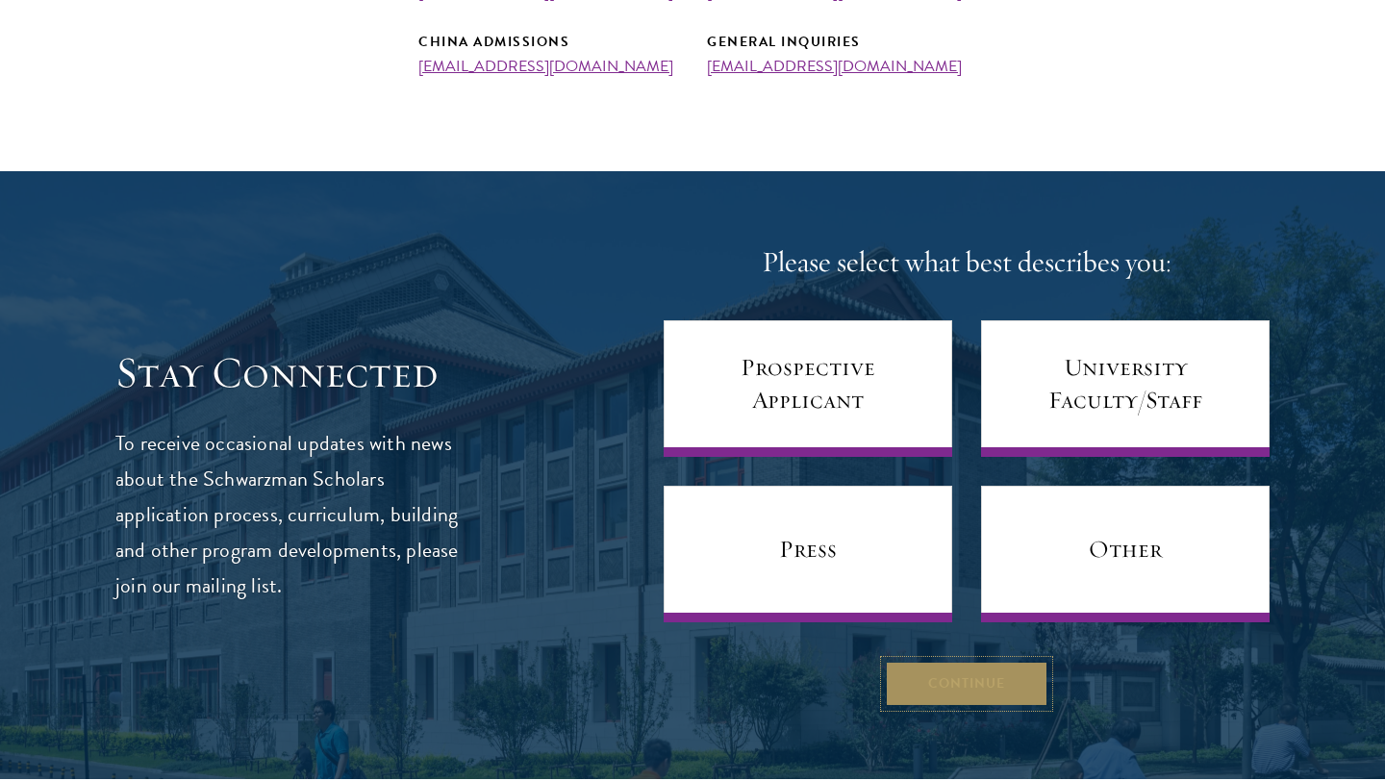
click at [922, 683] on button "Continue" at bounding box center [967, 684] width 164 height 46
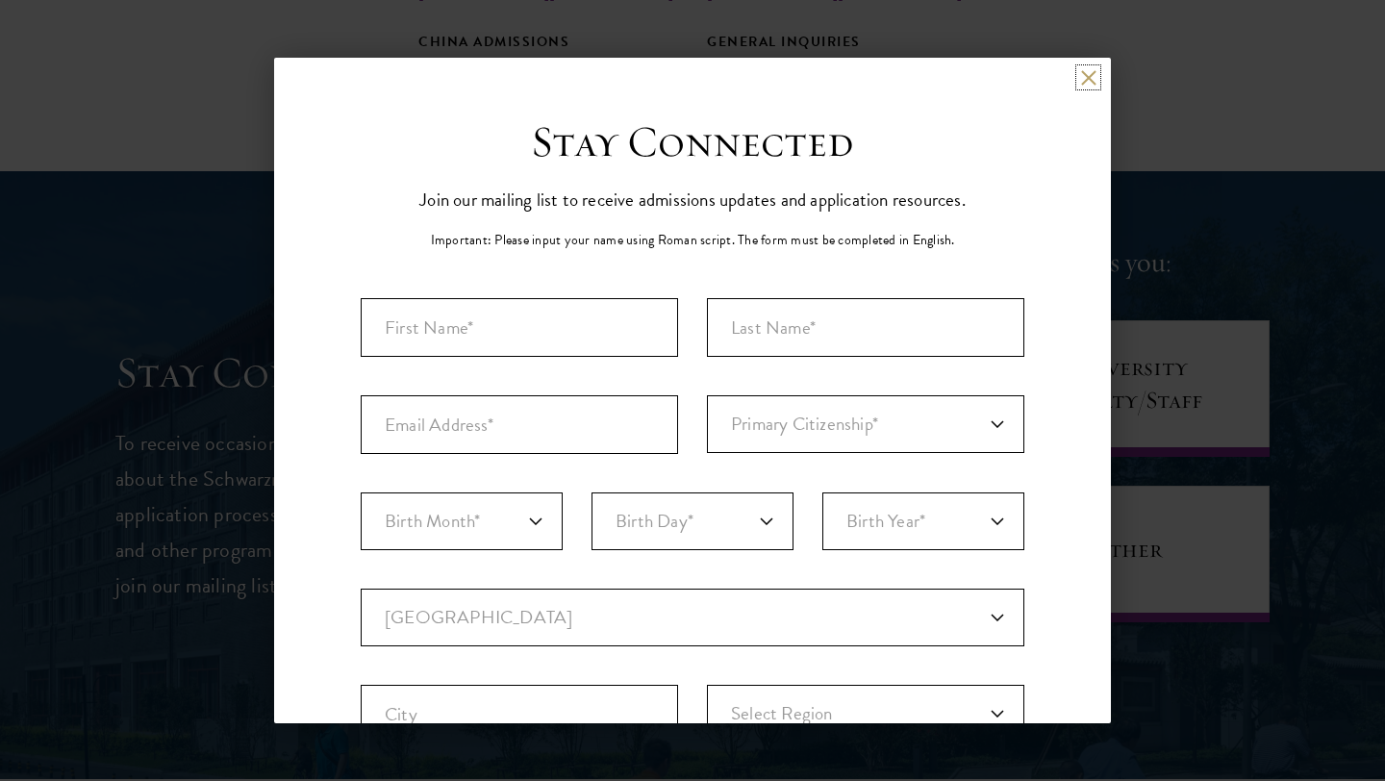
click at [1090, 85] on button at bounding box center [1088, 77] width 16 height 16
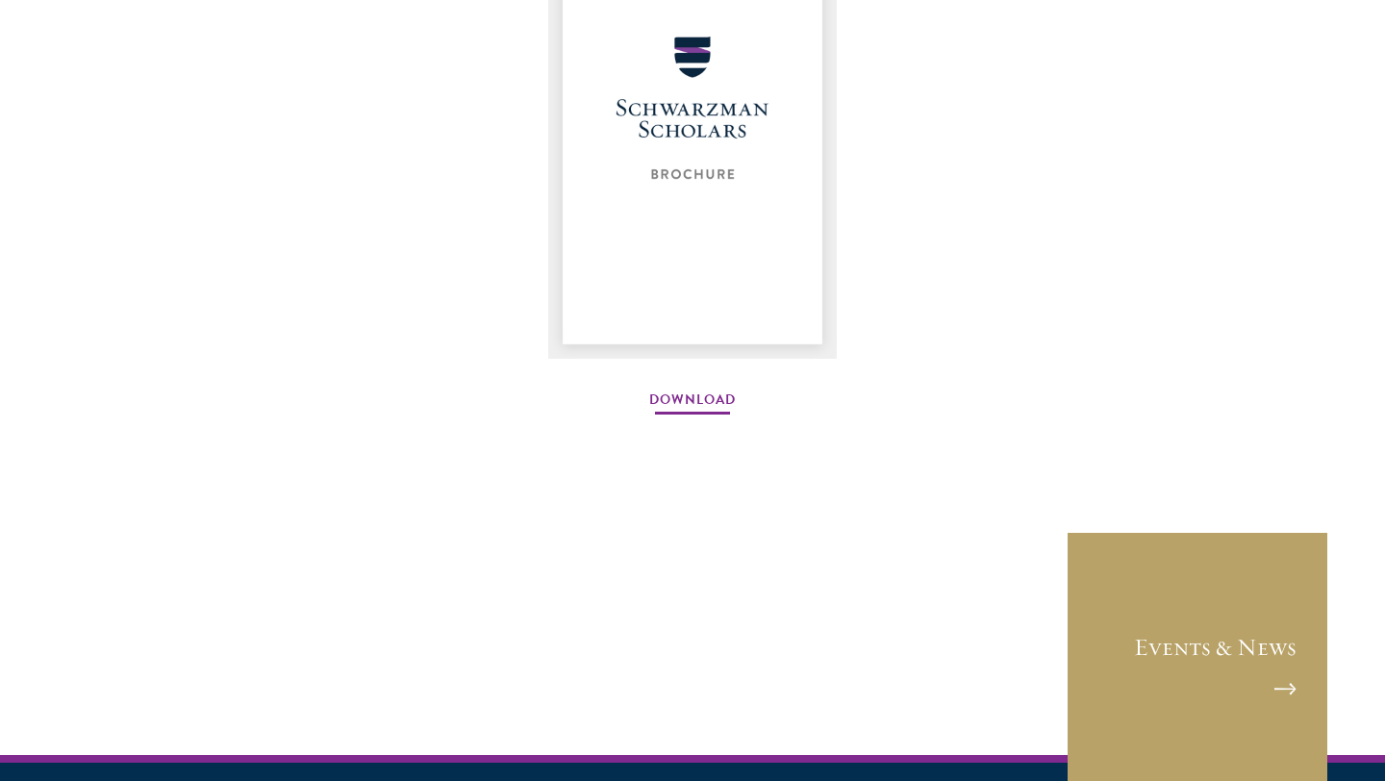
scroll to position [2746, 0]
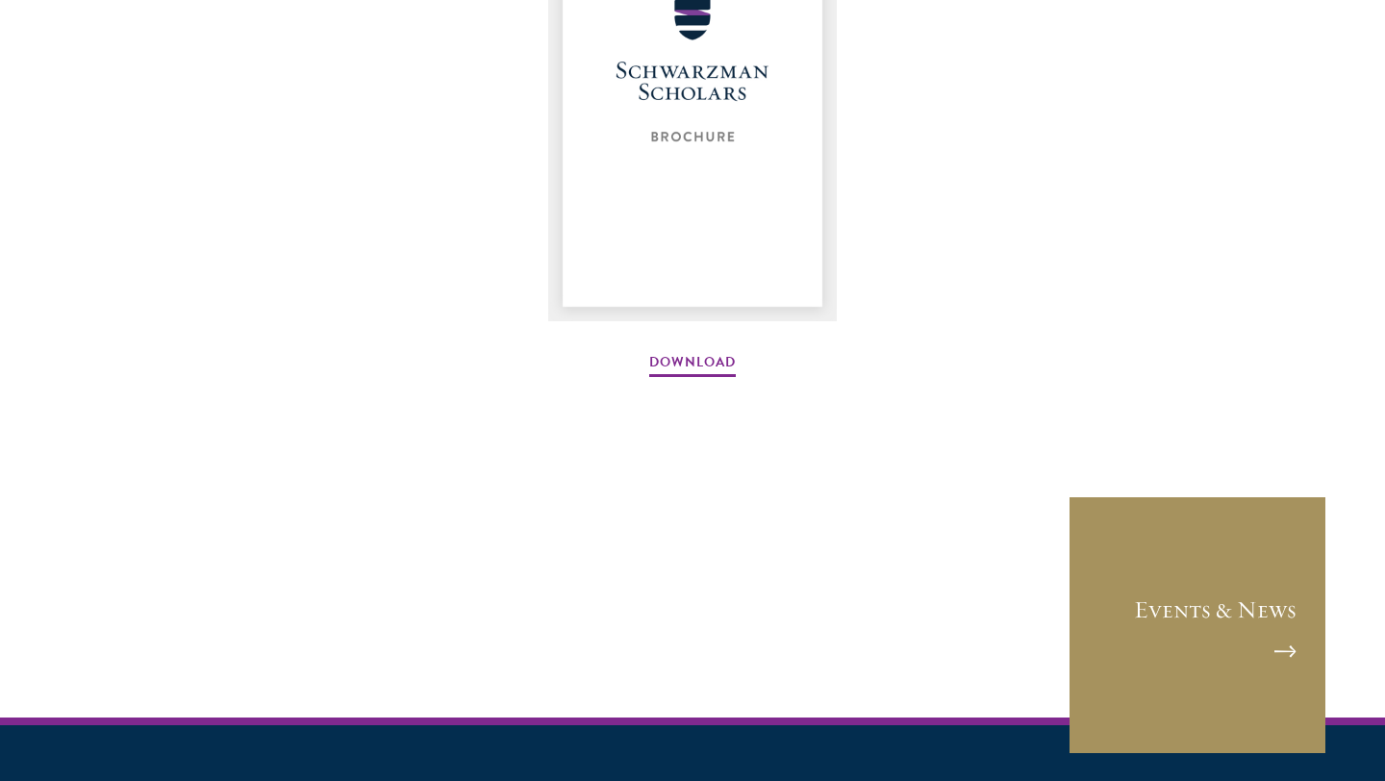
click at [1132, 635] on link "Events & News" at bounding box center [1198, 625] width 260 height 260
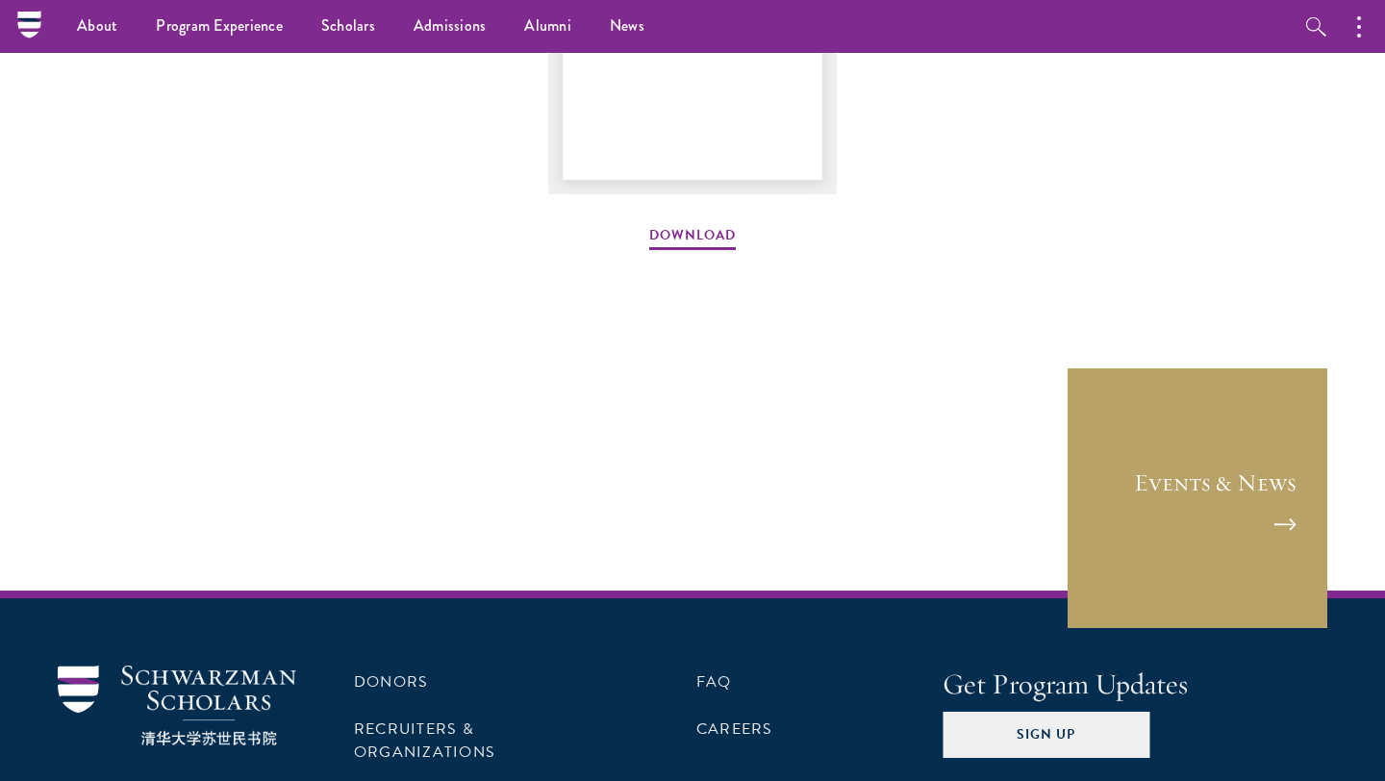
scroll to position [2709, 0]
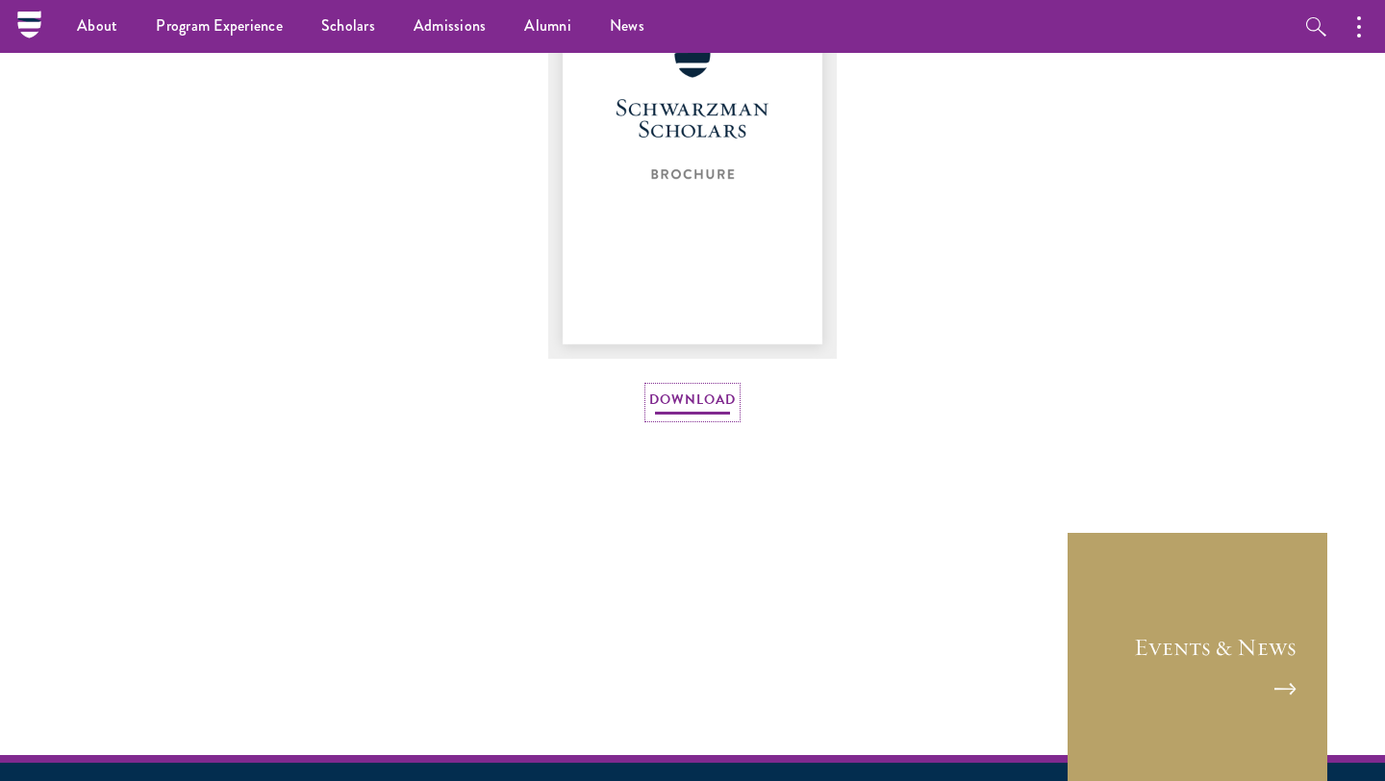
click at [705, 408] on link "Download" at bounding box center [692, 403] width 87 height 30
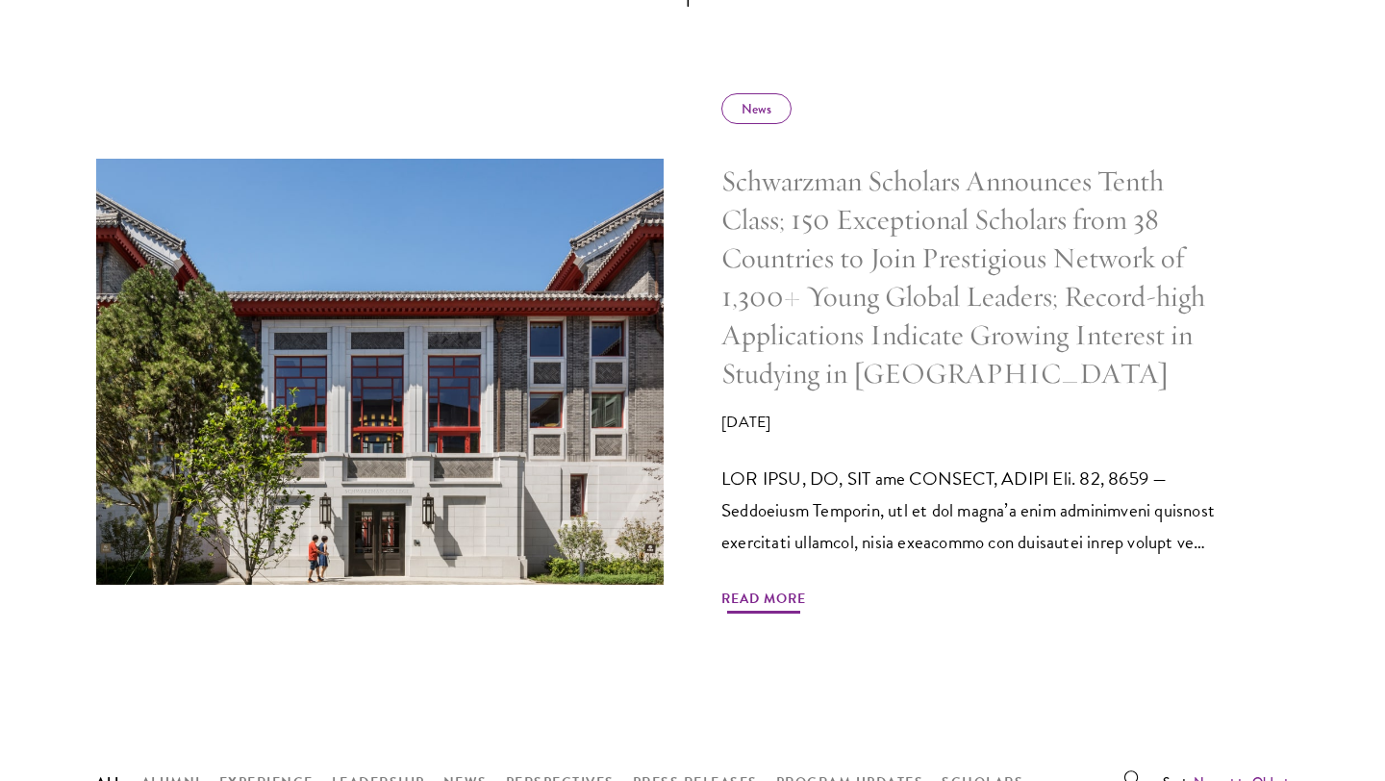
scroll to position [1251, 0]
